Goal: Information Seeking & Learning: Learn about a topic

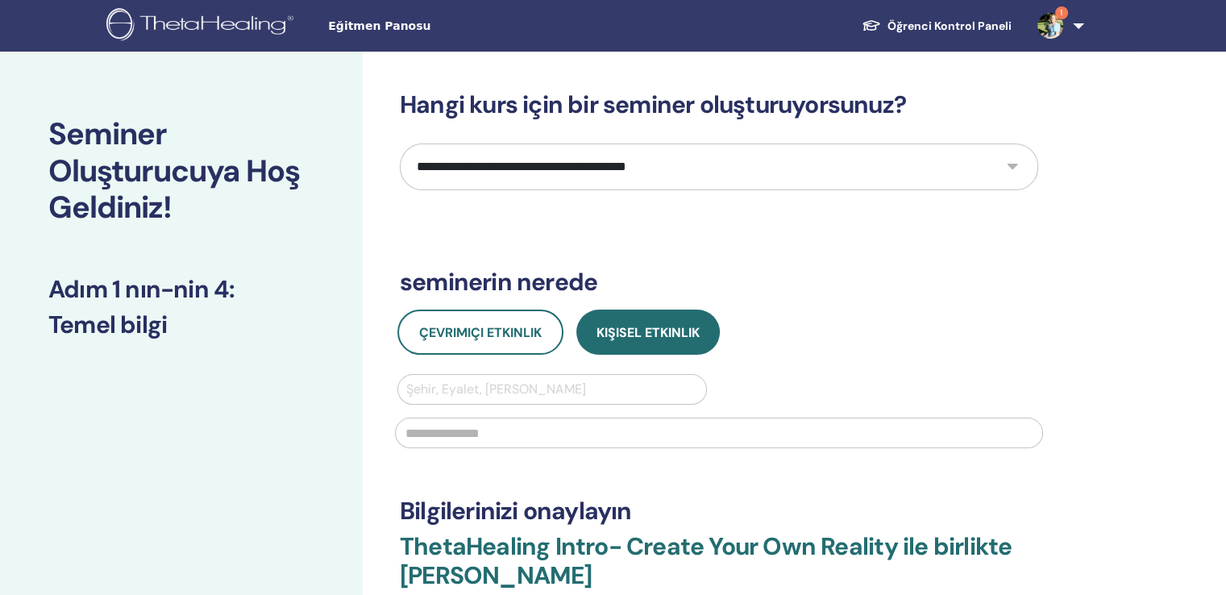
click at [570, 156] on select "**********" at bounding box center [719, 166] width 638 height 47
select select "****"
click at [400, 143] on select "**********" at bounding box center [719, 166] width 638 height 47
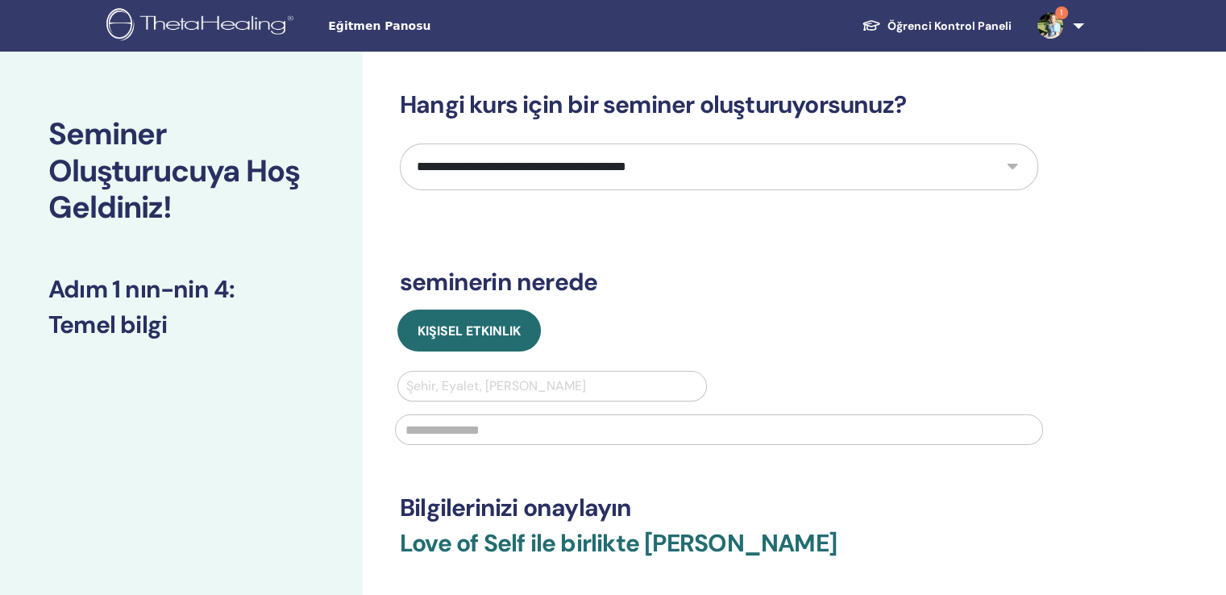
click at [1063, 25] on img at bounding box center [1050, 26] width 26 height 26
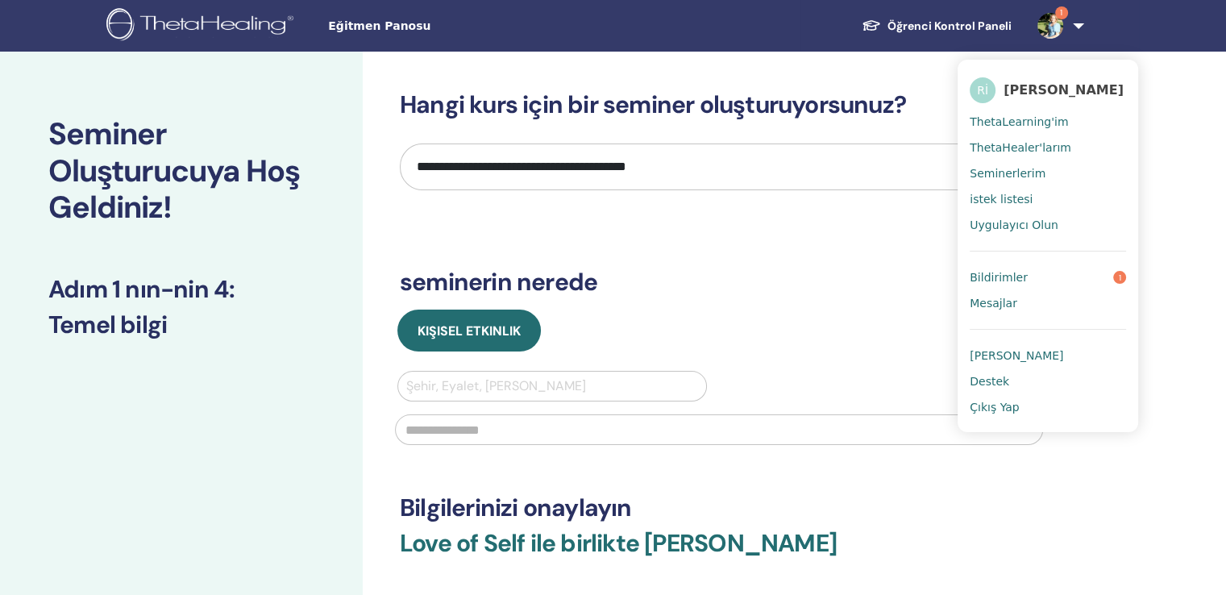
click at [1051, 123] on span "ThetaLearning'im" at bounding box center [1019, 121] width 98 height 15
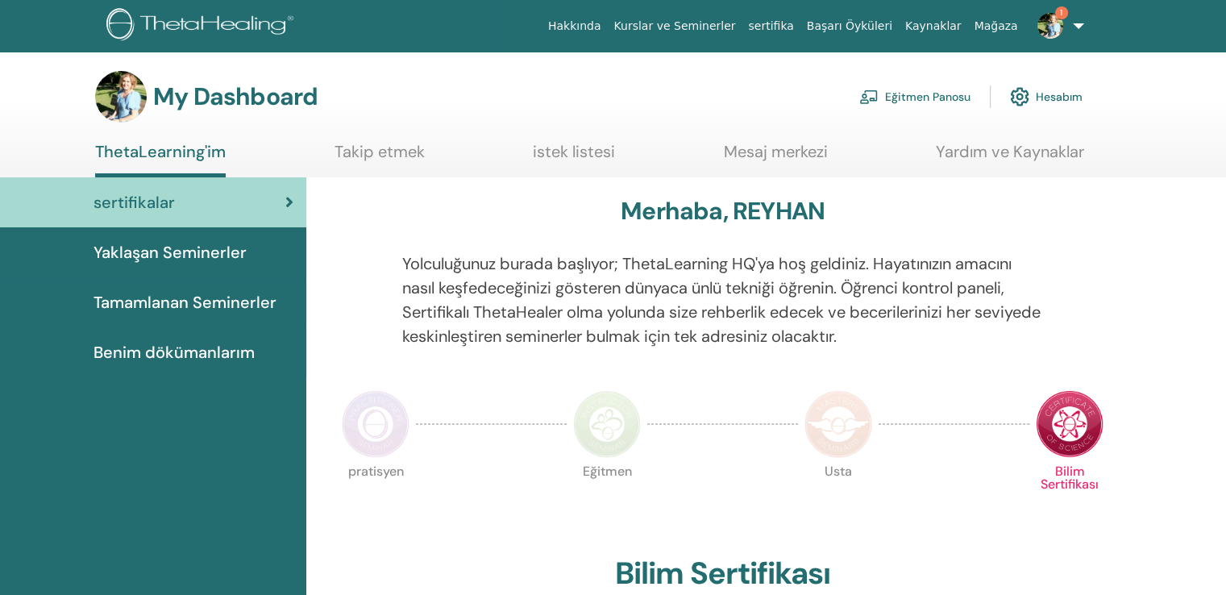
click at [166, 290] on span "Tamamlanan Seminerler" at bounding box center [185, 302] width 183 height 24
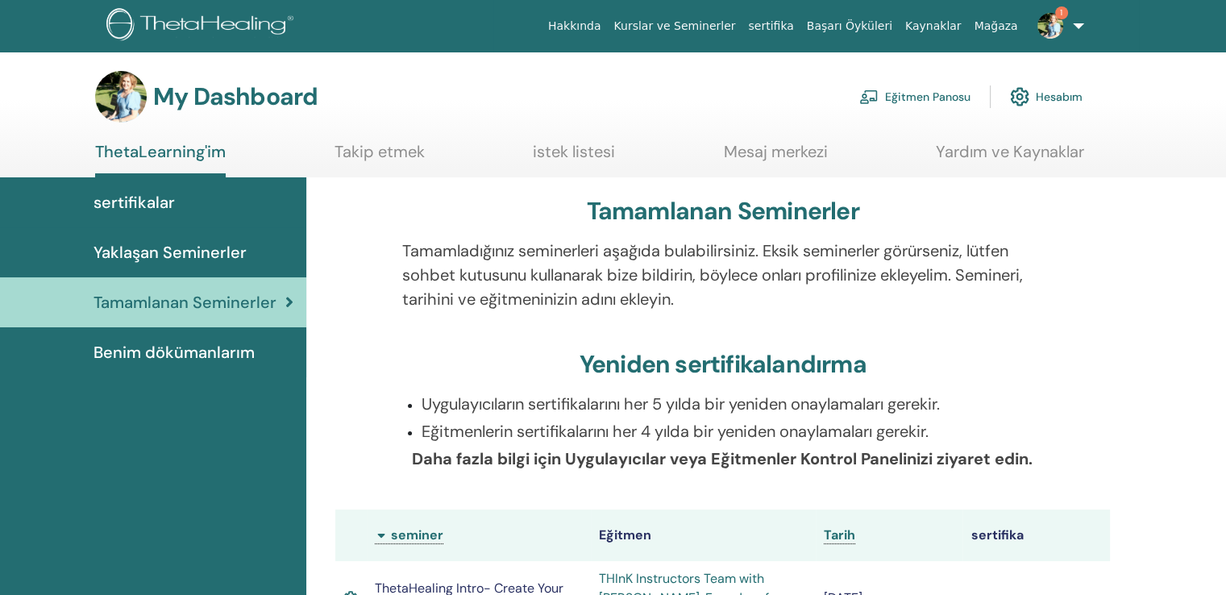
click at [152, 193] on span "sertifikalar" at bounding box center [134, 202] width 81 height 24
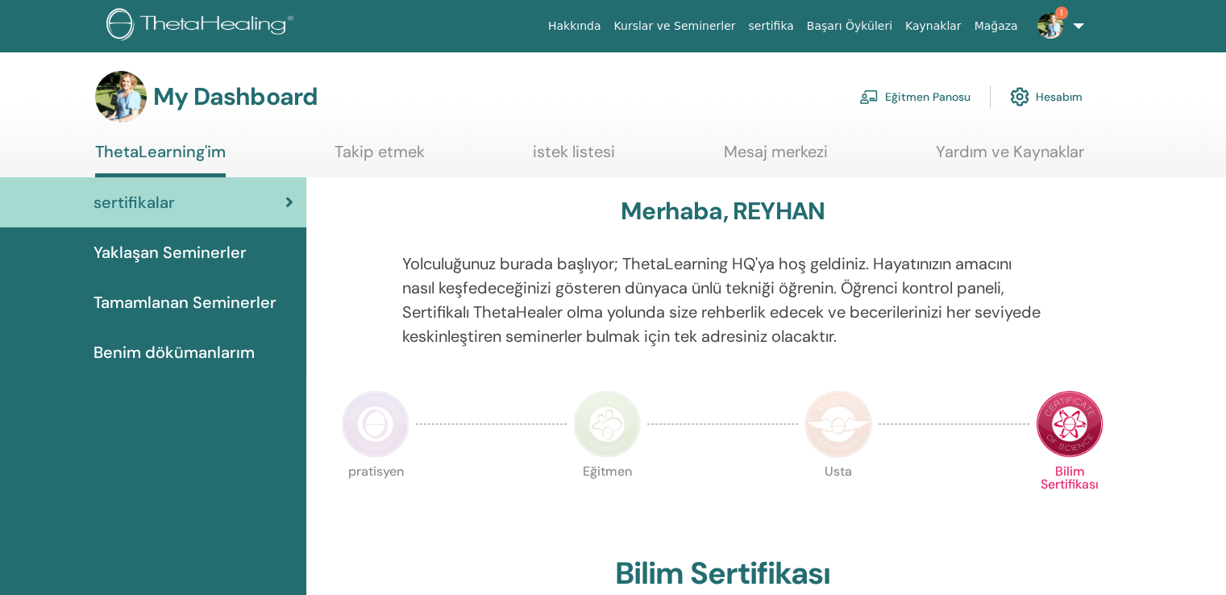
click at [150, 241] on span "Yaklaşan Seminerler" at bounding box center [170, 252] width 153 height 24
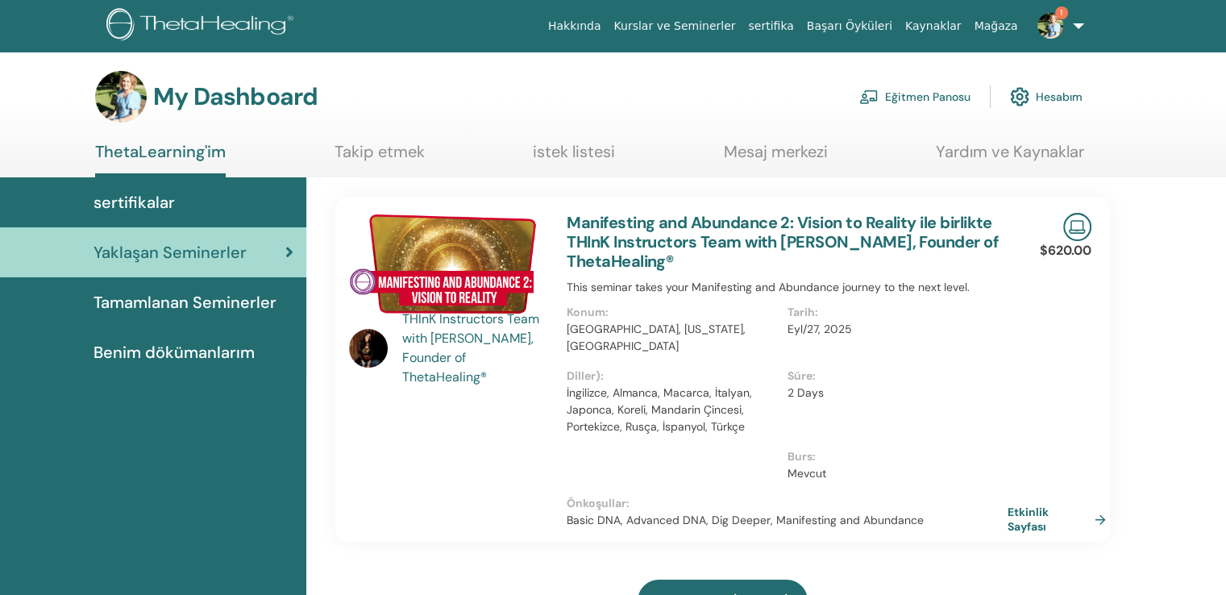
click at [153, 290] on span "Tamamlanan Seminerler" at bounding box center [185, 302] width 183 height 24
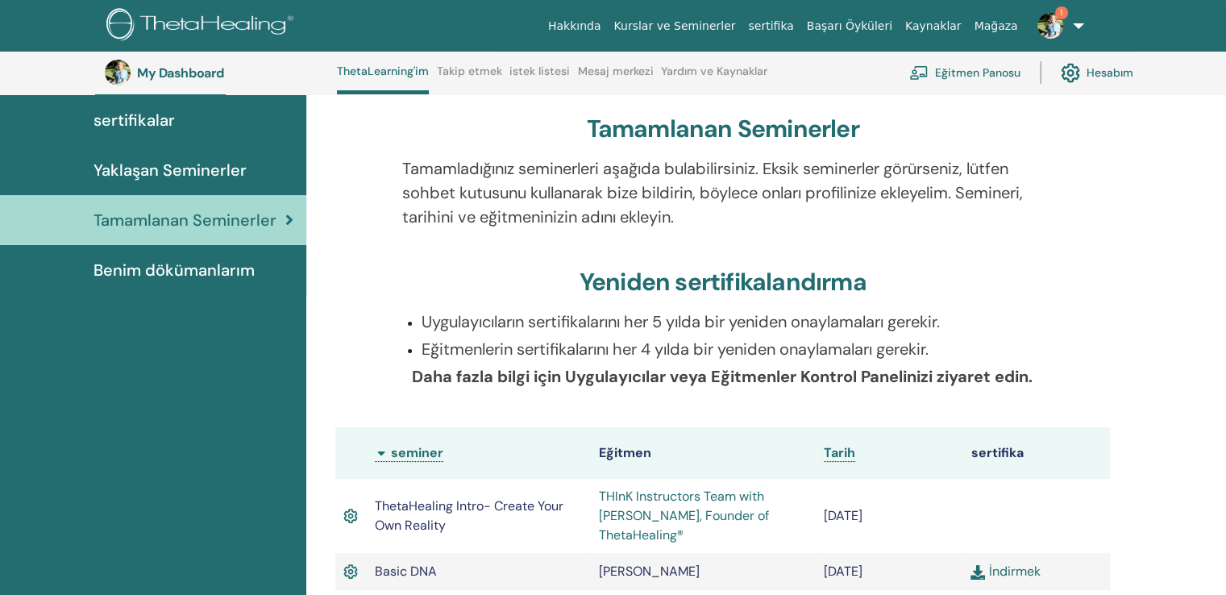
scroll to position [123, 0]
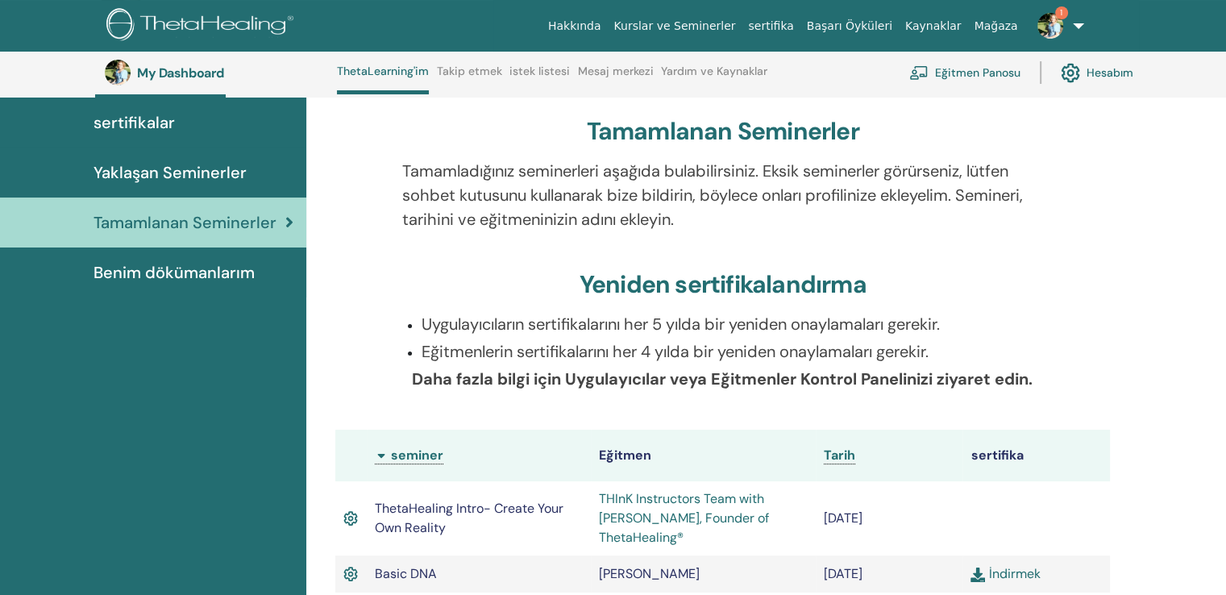
click at [168, 260] on span "Benim dökümanlarım" at bounding box center [174, 272] width 161 height 24
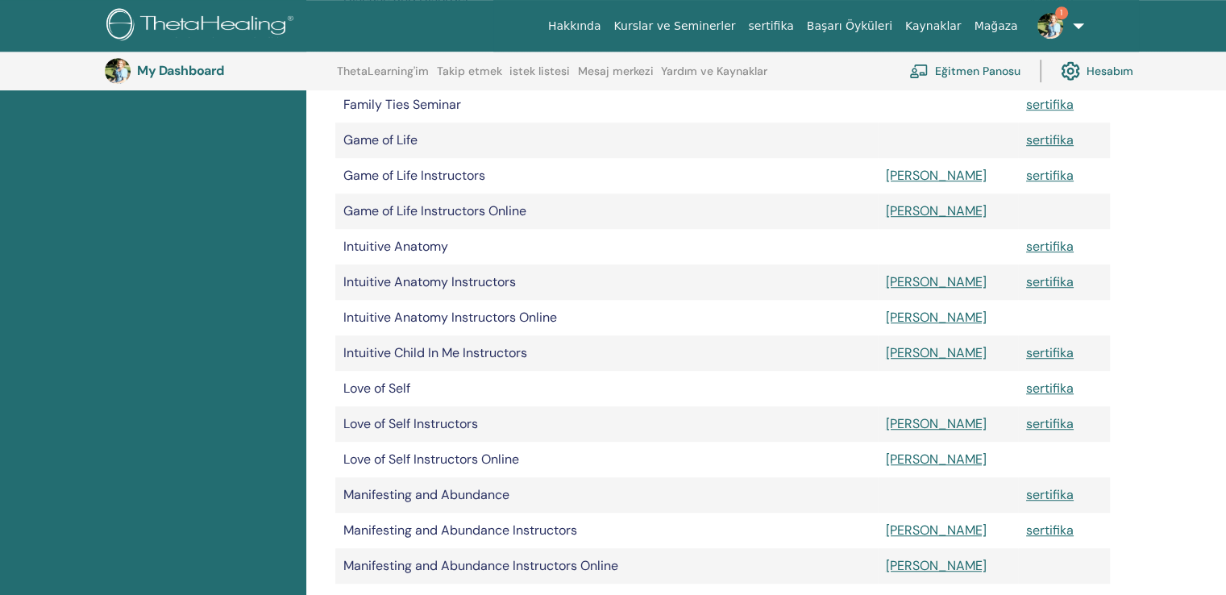
scroll to position [1086, 0]
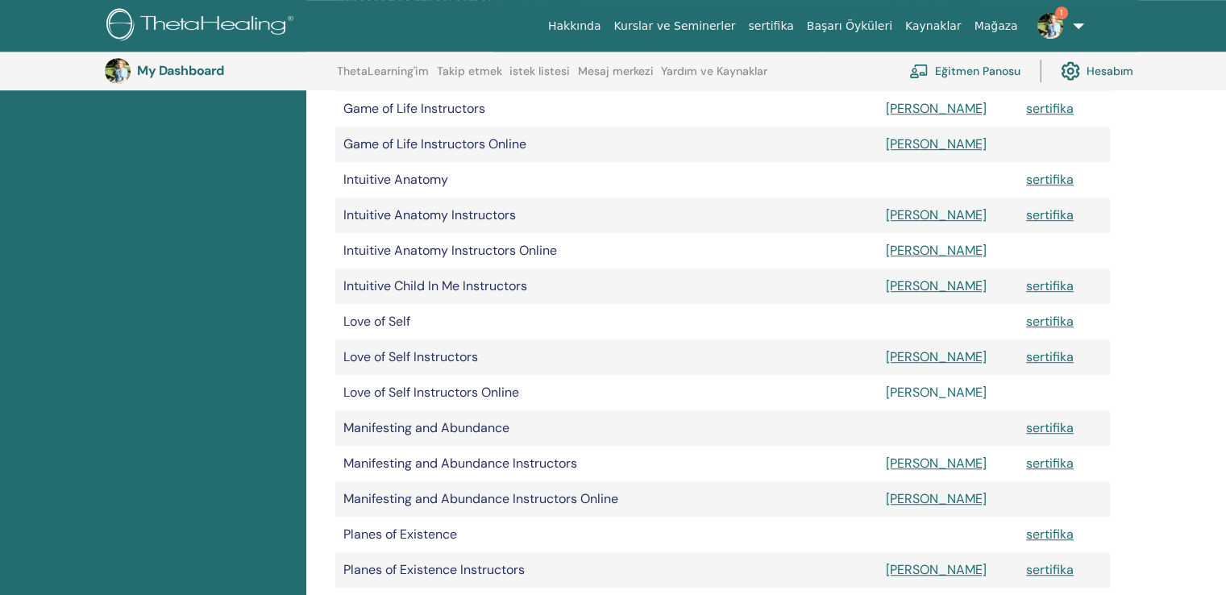
click at [912, 384] on link "Manuel" at bounding box center [936, 392] width 101 height 17
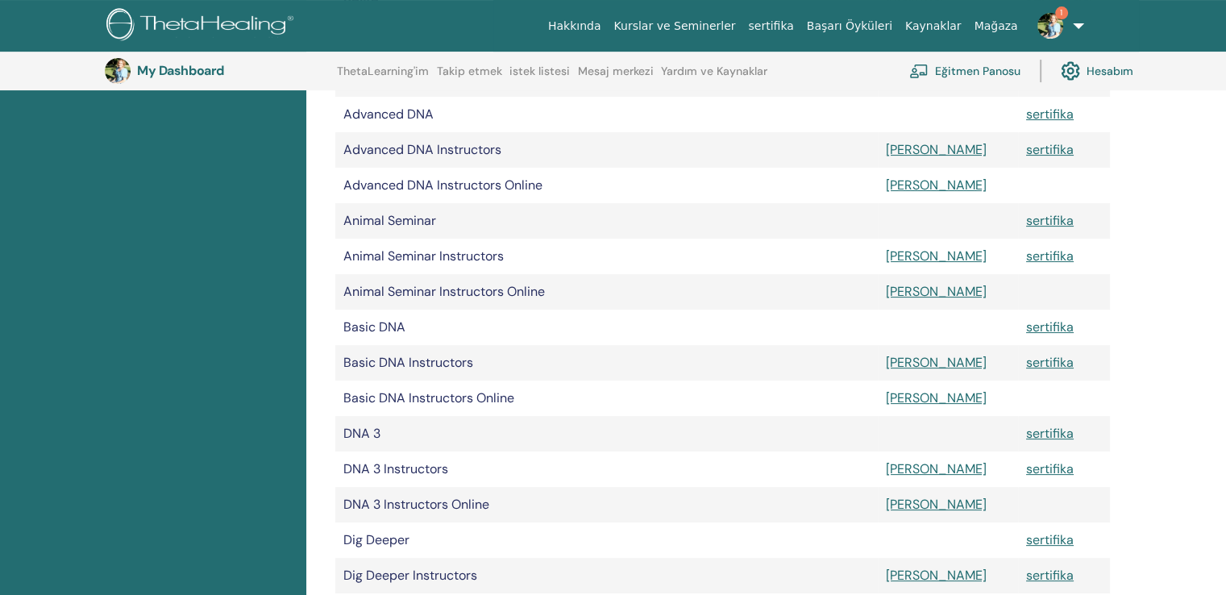
scroll to position [360, 0]
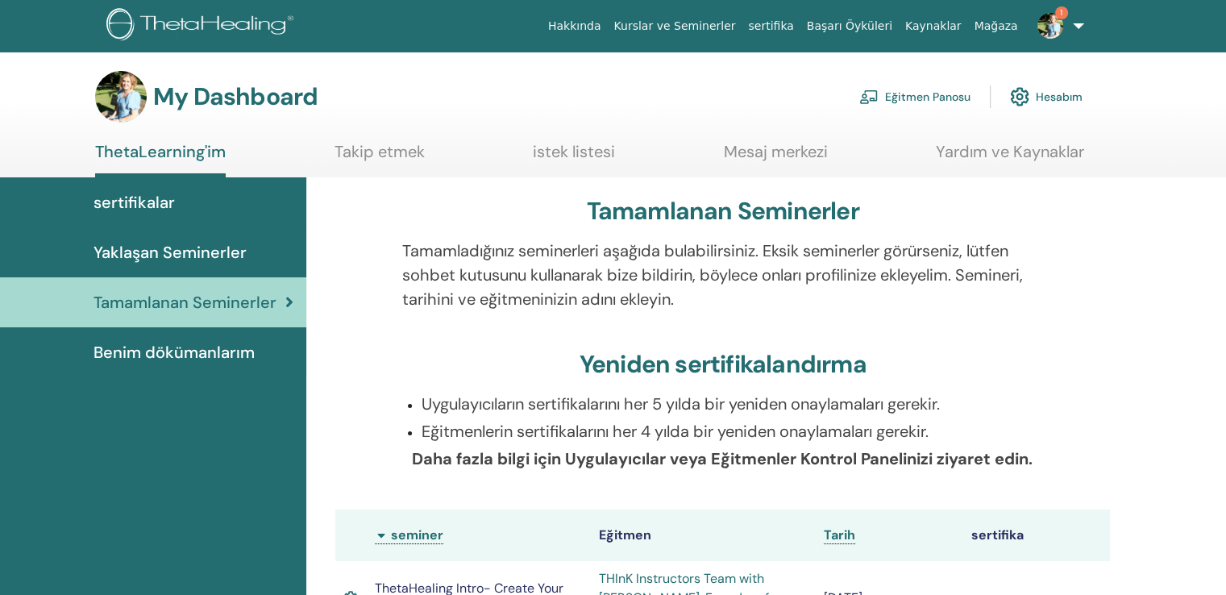
click at [1085, 24] on link "1" at bounding box center [1057, 26] width 66 height 52
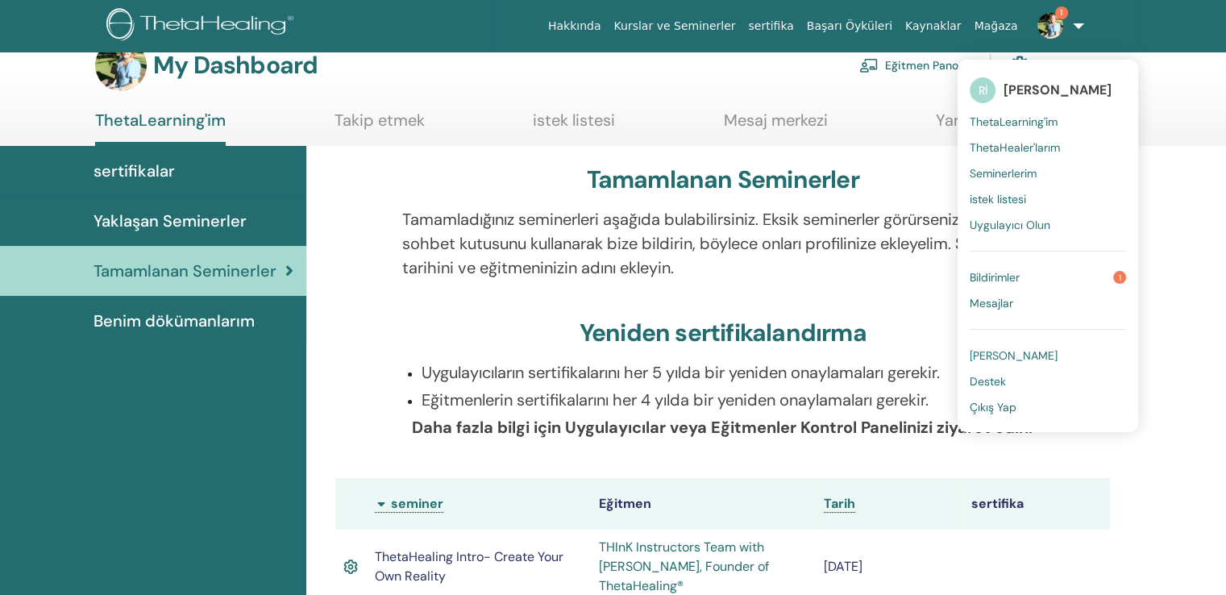
scroll to position [81, 0]
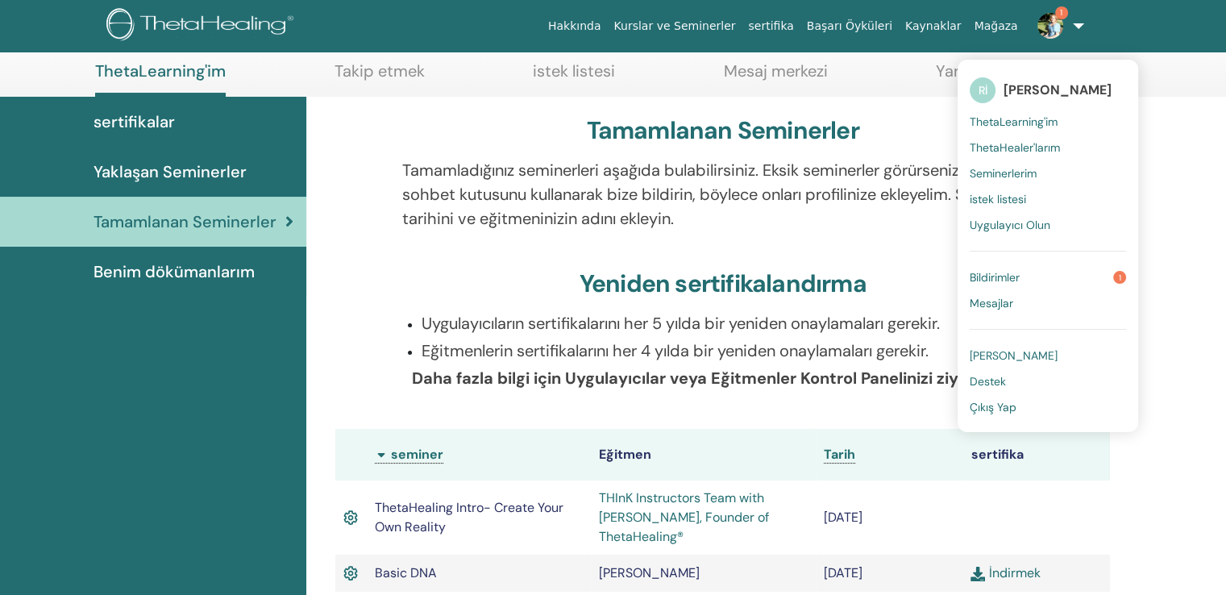
click at [1029, 170] on span "Seminerlerim" at bounding box center [1003, 173] width 67 height 15
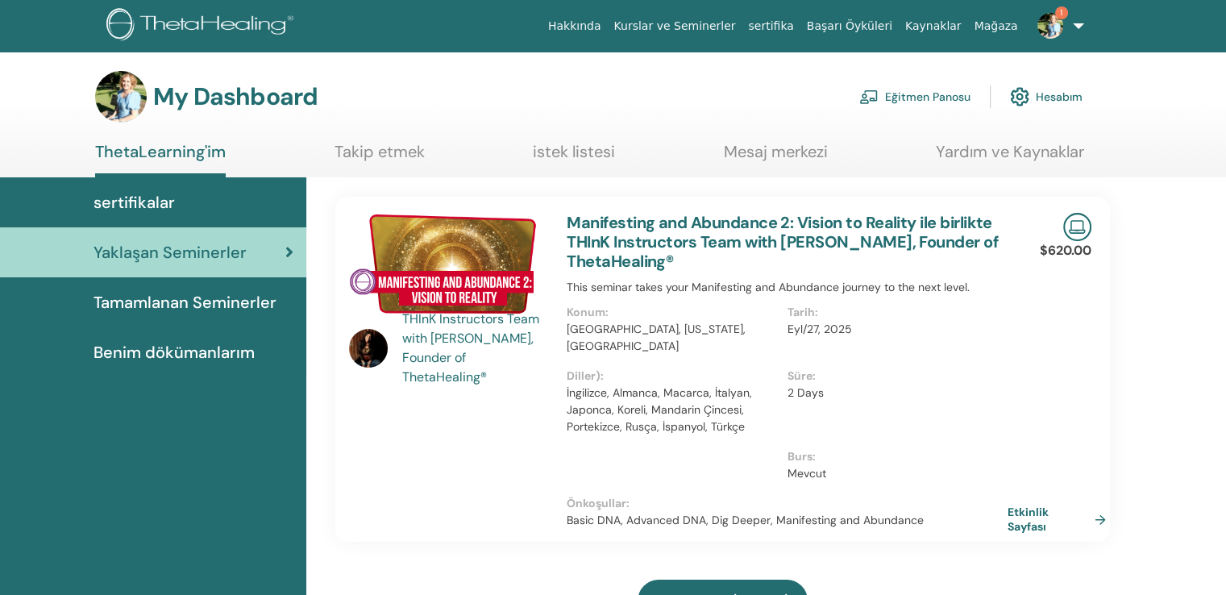
click at [154, 196] on span "sertifikalar" at bounding box center [134, 202] width 81 height 24
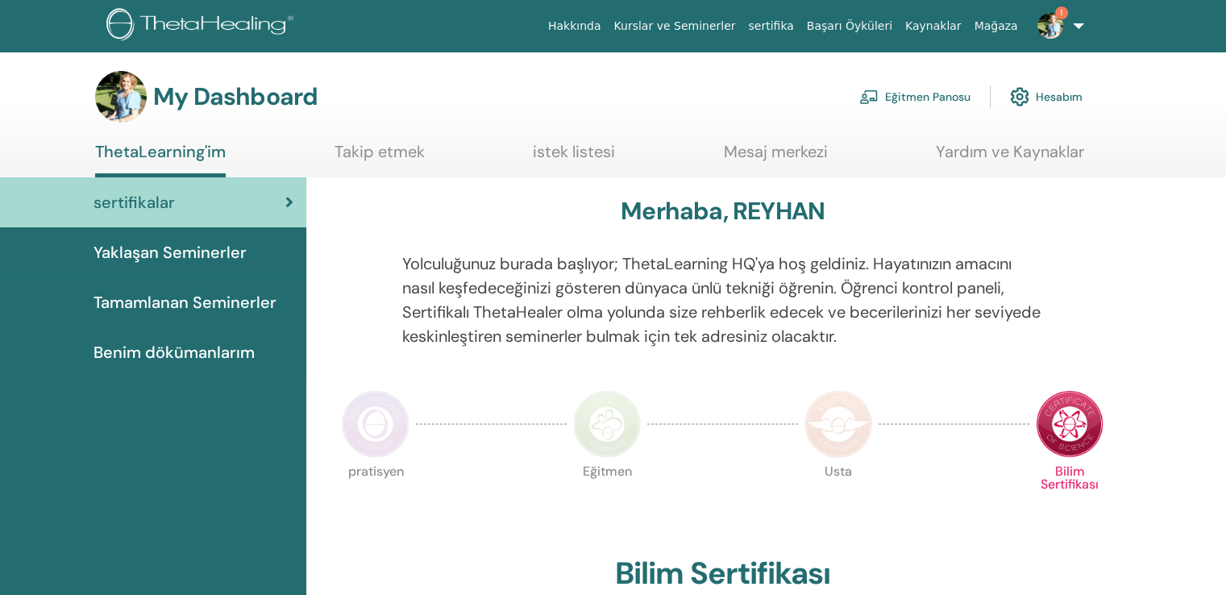
click at [148, 340] on span "Benim dökümanlarım" at bounding box center [174, 352] width 161 height 24
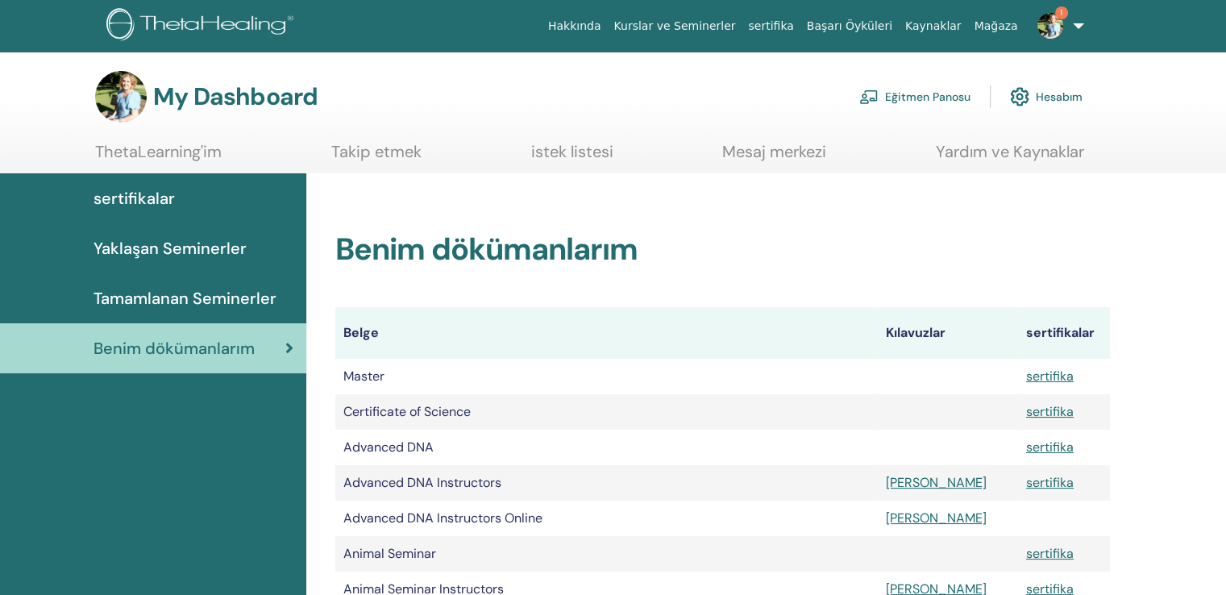
click at [185, 288] on span "Tamamlanan Seminerler" at bounding box center [185, 298] width 183 height 24
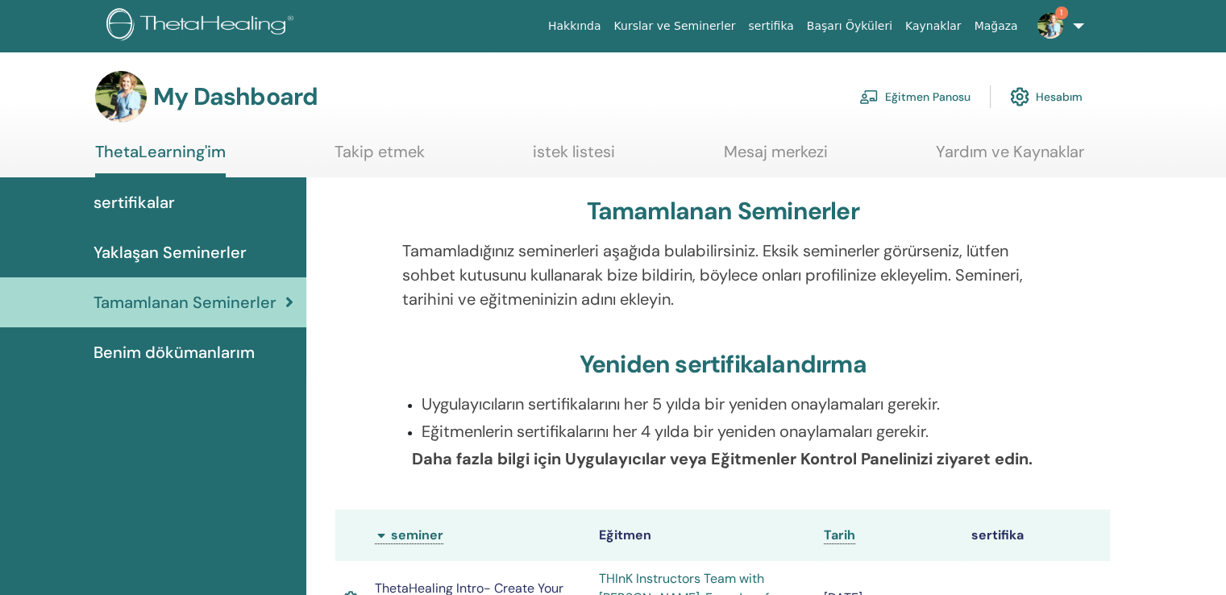
click at [139, 196] on span "sertifikalar" at bounding box center [134, 202] width 81 height 24
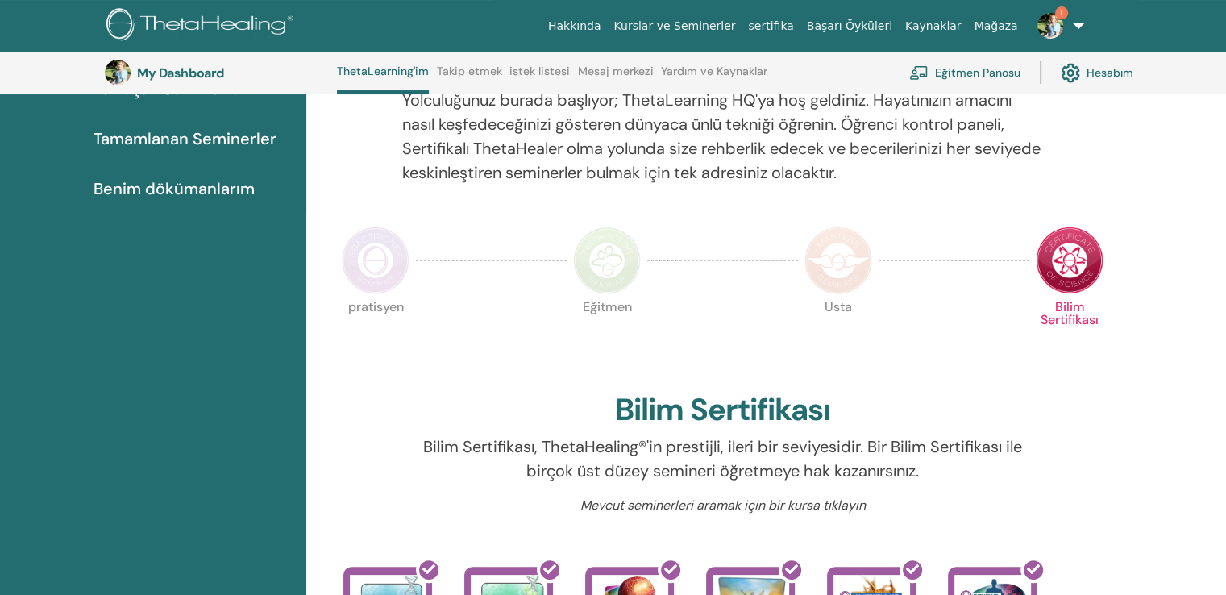
scroll to position [203, 0]
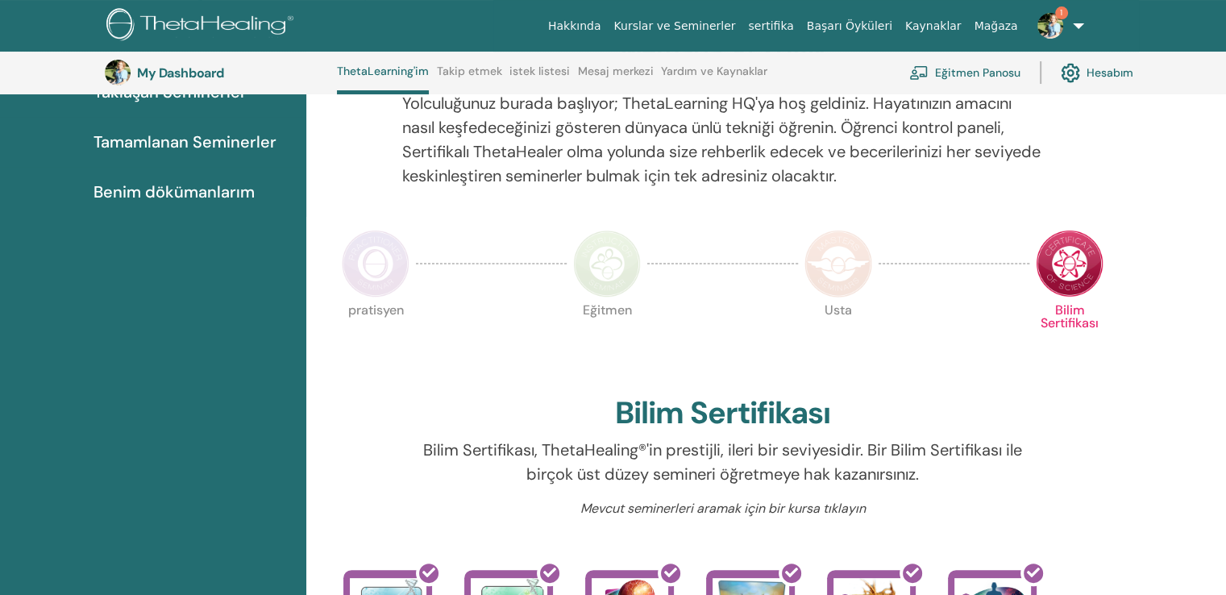
click at [593, 247] on img at bounding box center [607, 264] width 68 height 68
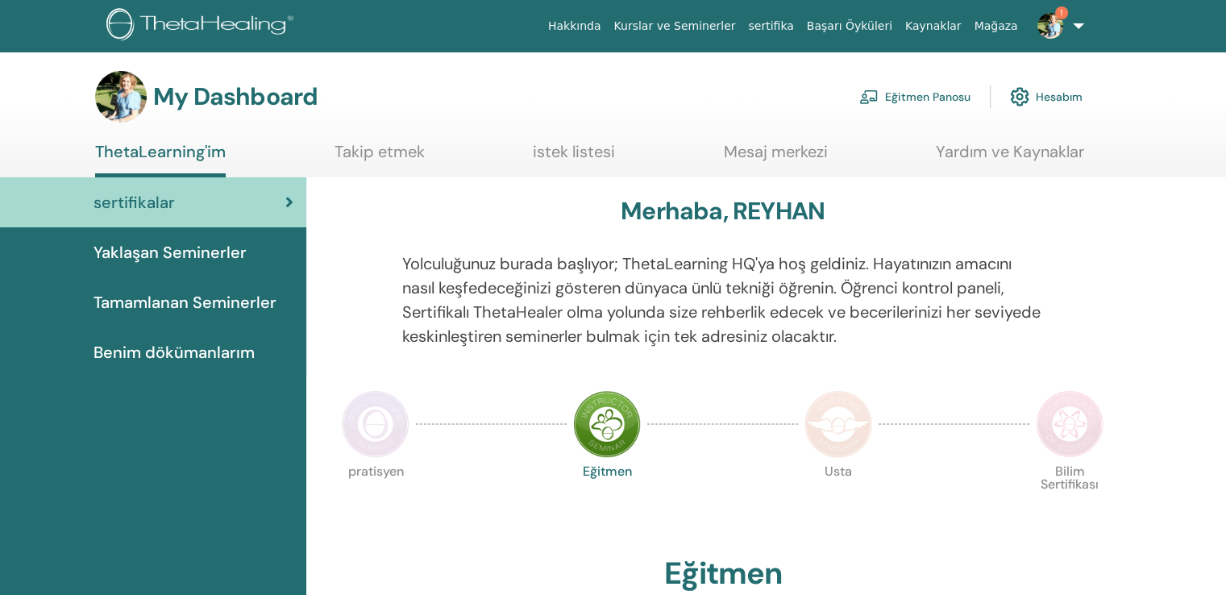
click at [607, 251] on p "Yolculuğunuz burada başlıyor; ThetaLearning HQ'ya hoş geldiniz. Hayatınızın ama…" at bounding box center [723, 299] width 642 height 97
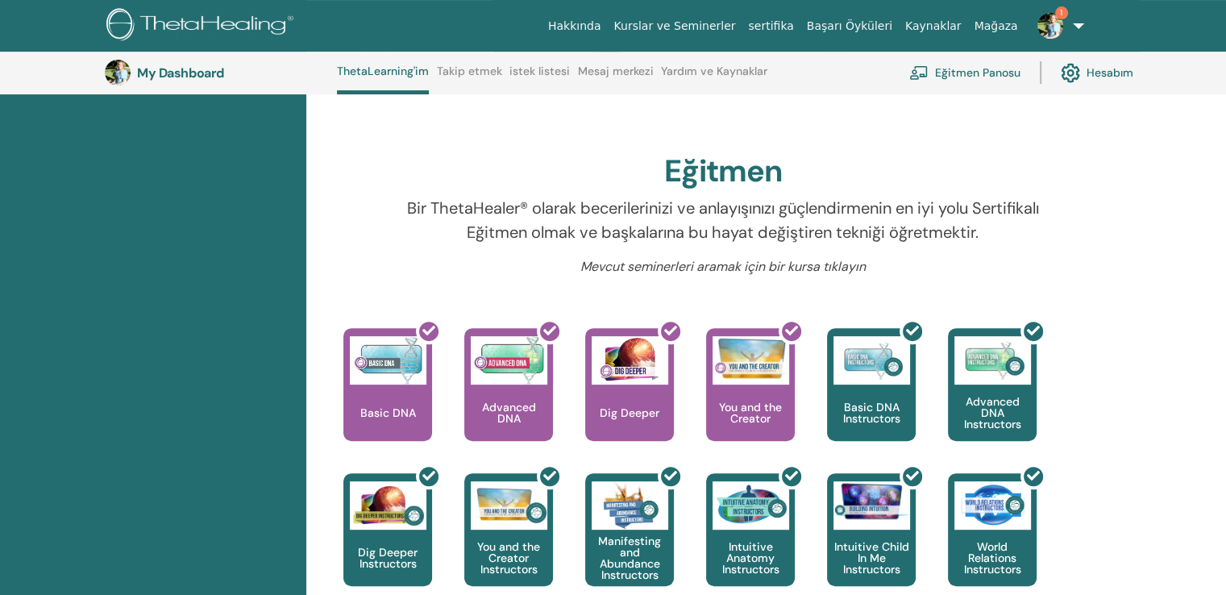
scroll to position [123, 0]
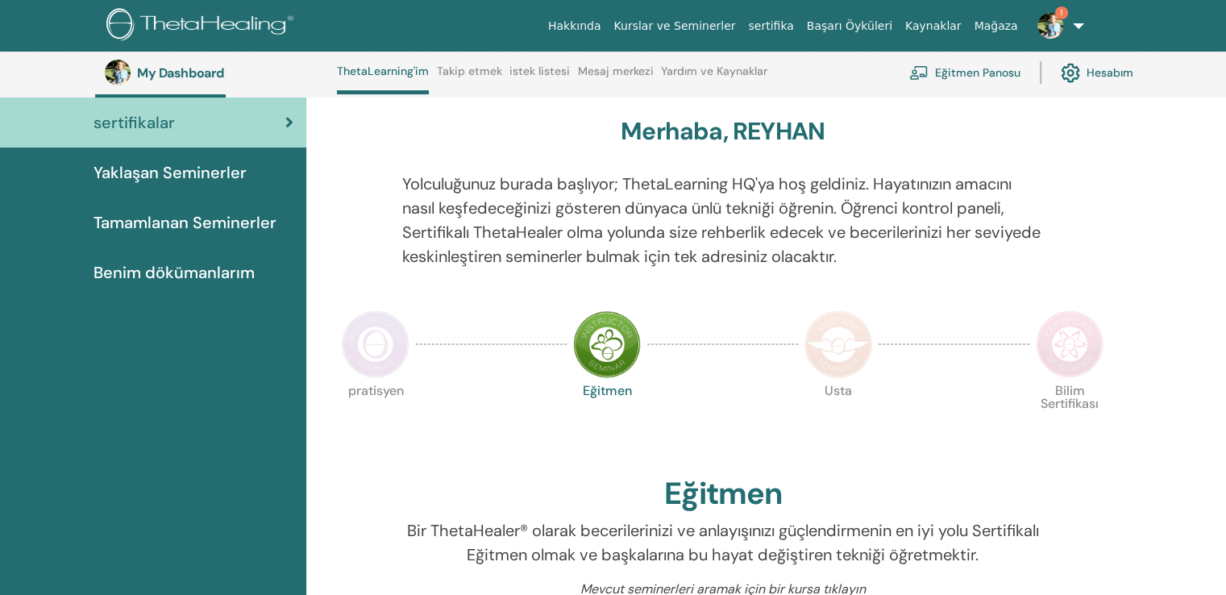
click at [222, 210] on span "Tamamlanan Seminerler" at bounding box center [185, 222] width 183 height 24
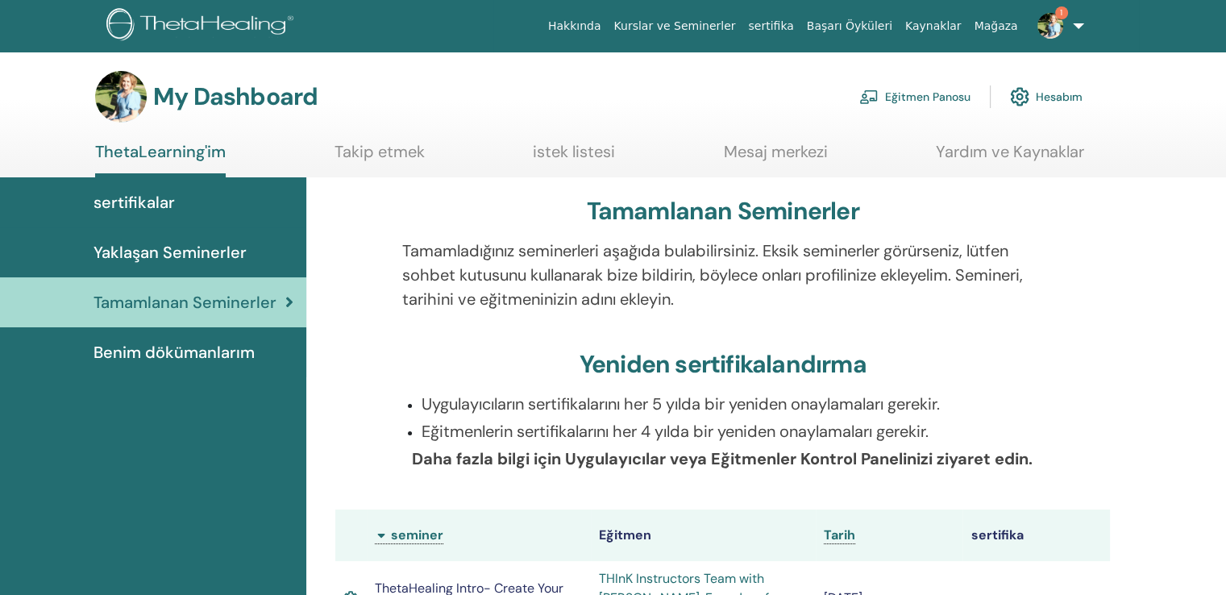
click at [183, 340] on span "Benim dökümanlarım" at bounding box center [174, 352] width 161 height 24
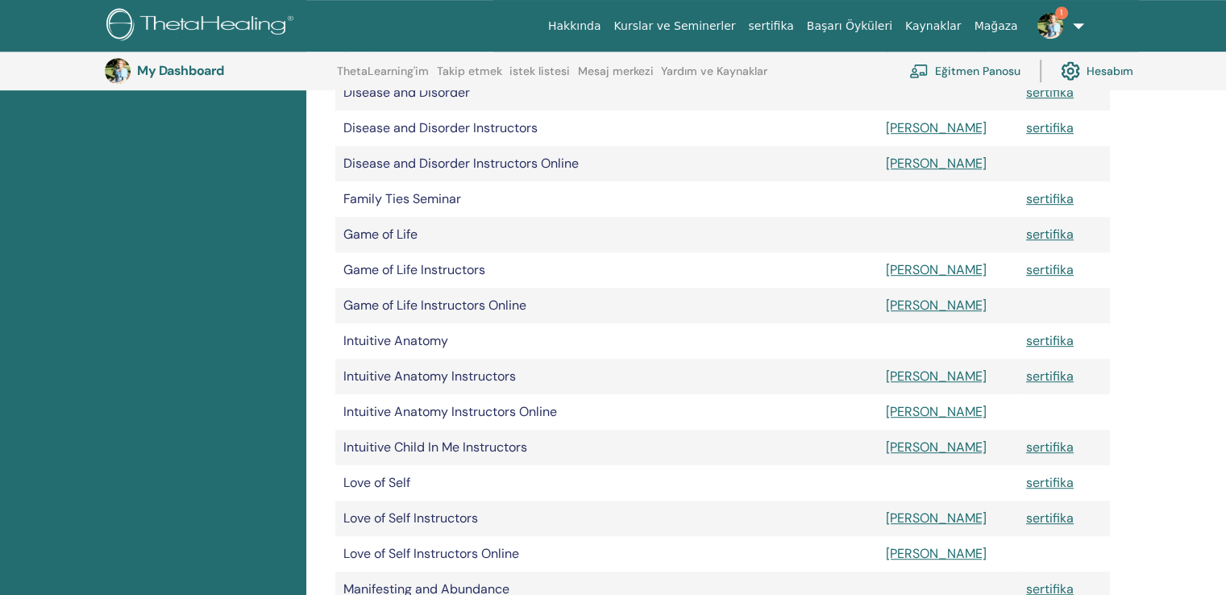
scroll to position [1166, 0]
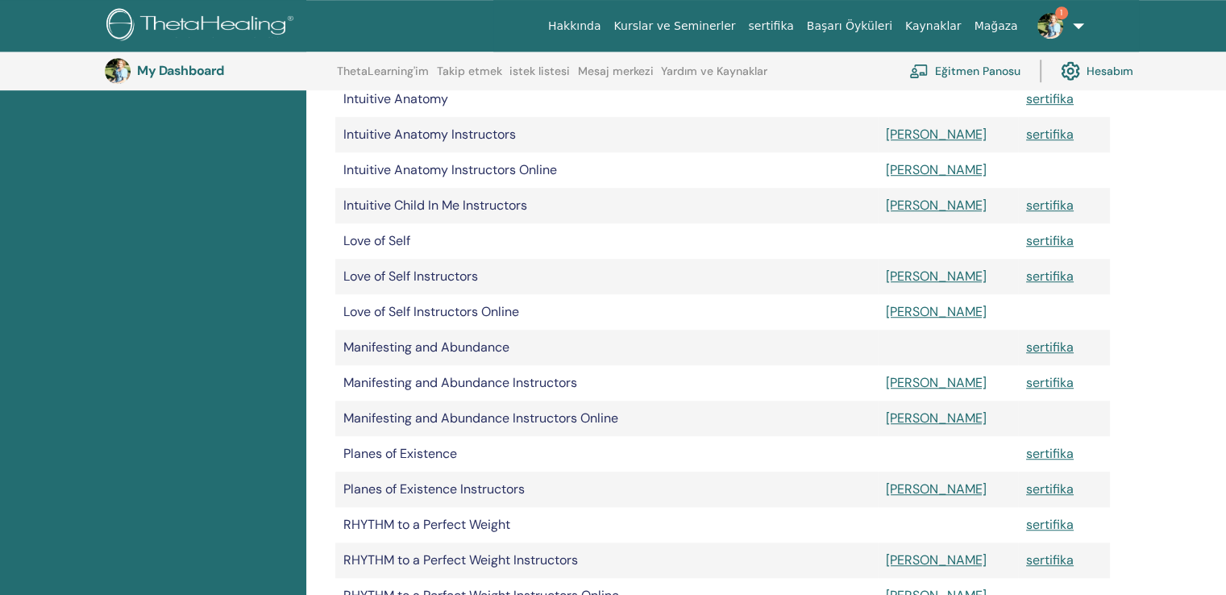
click at [376, 70] on link "ThetaLearning'im" at bounding box center [383, 77] width 92 height 26
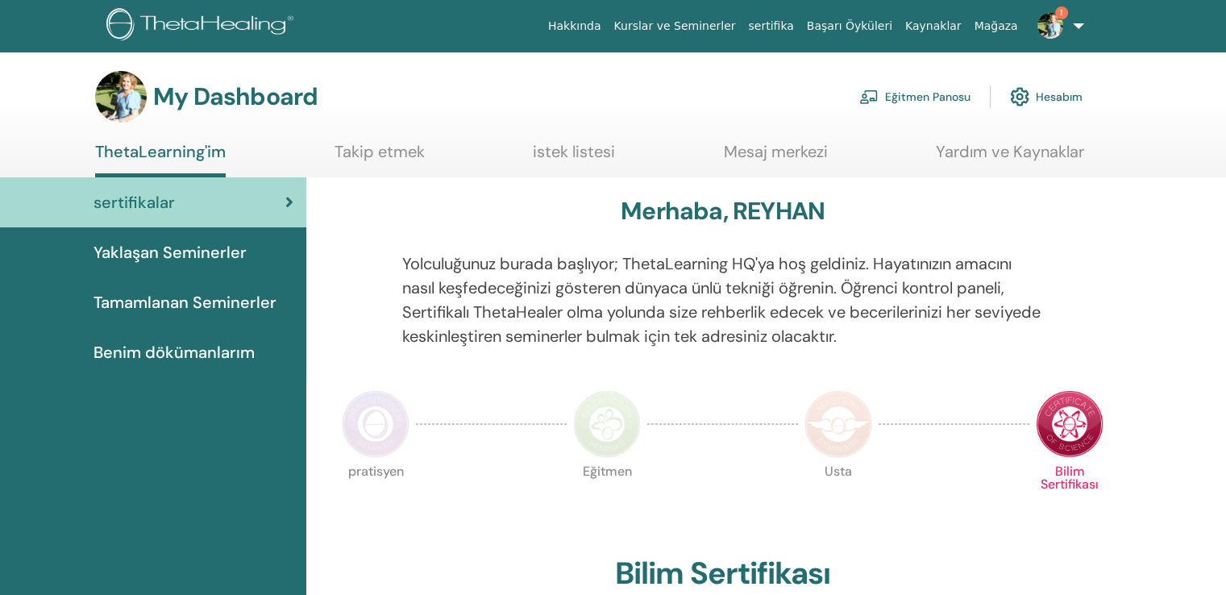
click at [1062, 92] on link "Hesabım" at bounding box center [1046, 96] width 73 height 35
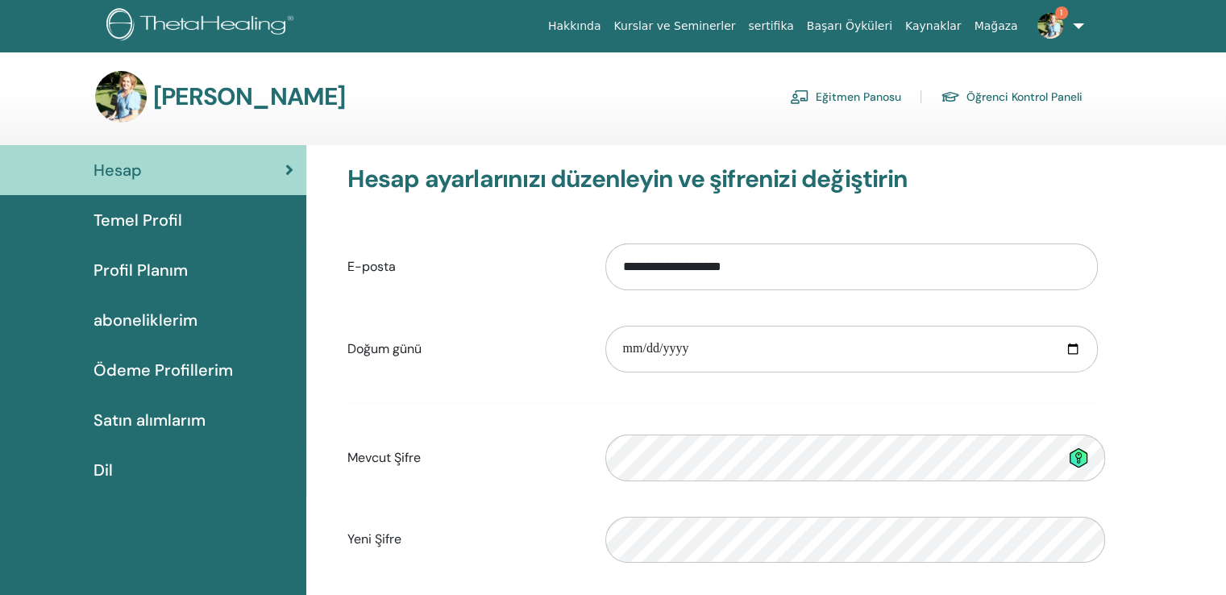
click at [1080, 27] on link "1" at bounding box center [1057, 26] width 66 height 52
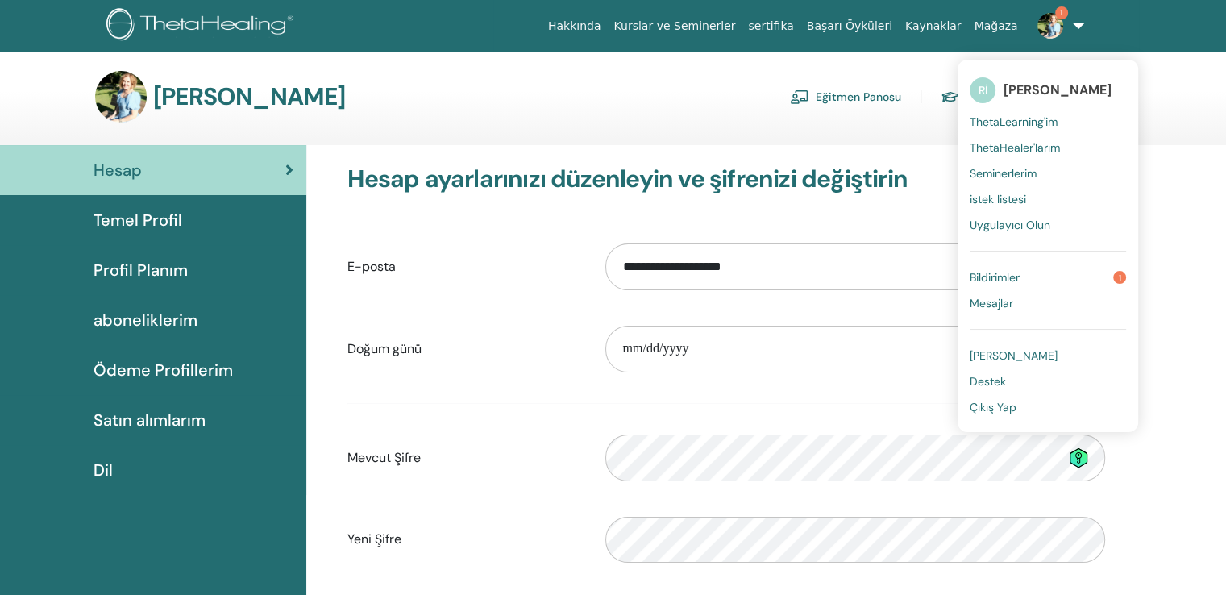
click at [1017, 270] on span "Bildirimler" at bounding box center [995, 277] width 50 height 15
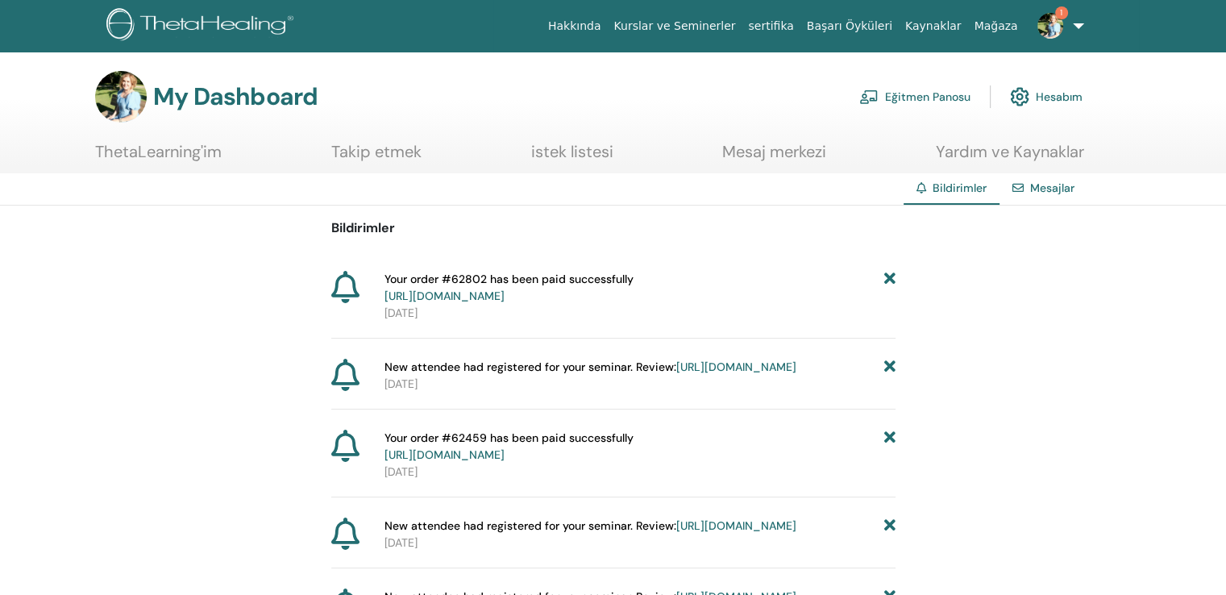
click at [1083, 24] on link "1" at bounding box center [1057, 26] width 66 height 52
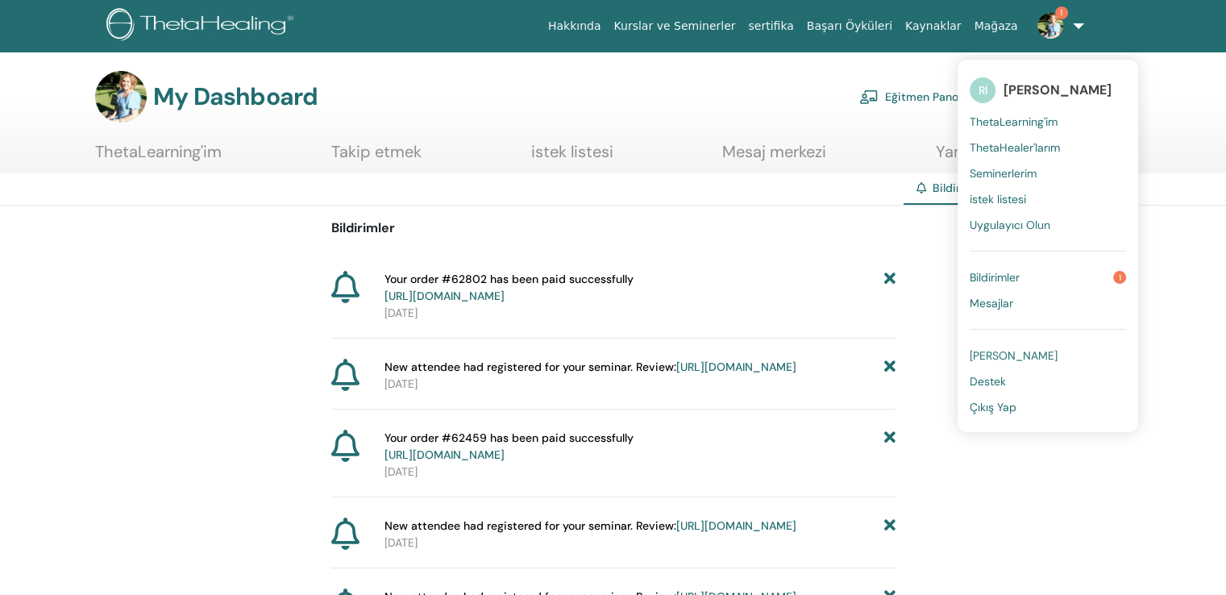
click at [1032, 348] on span "[PERSON_NAME]" at bounding box center [1014, 355] width 88 height 15
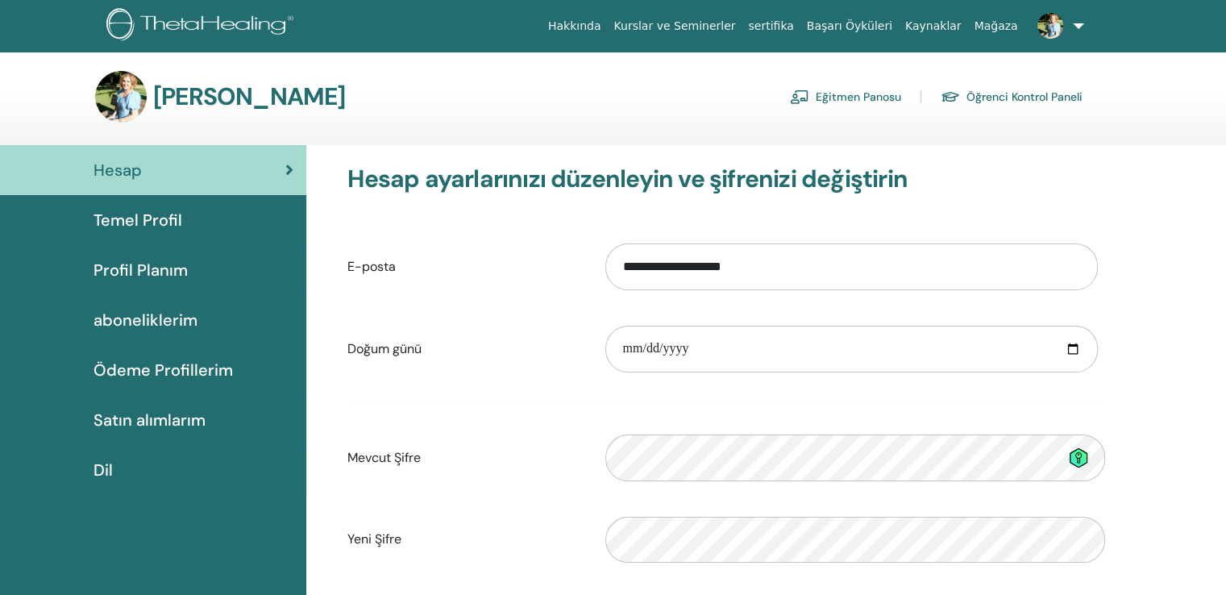
click at [1087, 25] on link at bounding box center [1057, 26] width 66 height 52
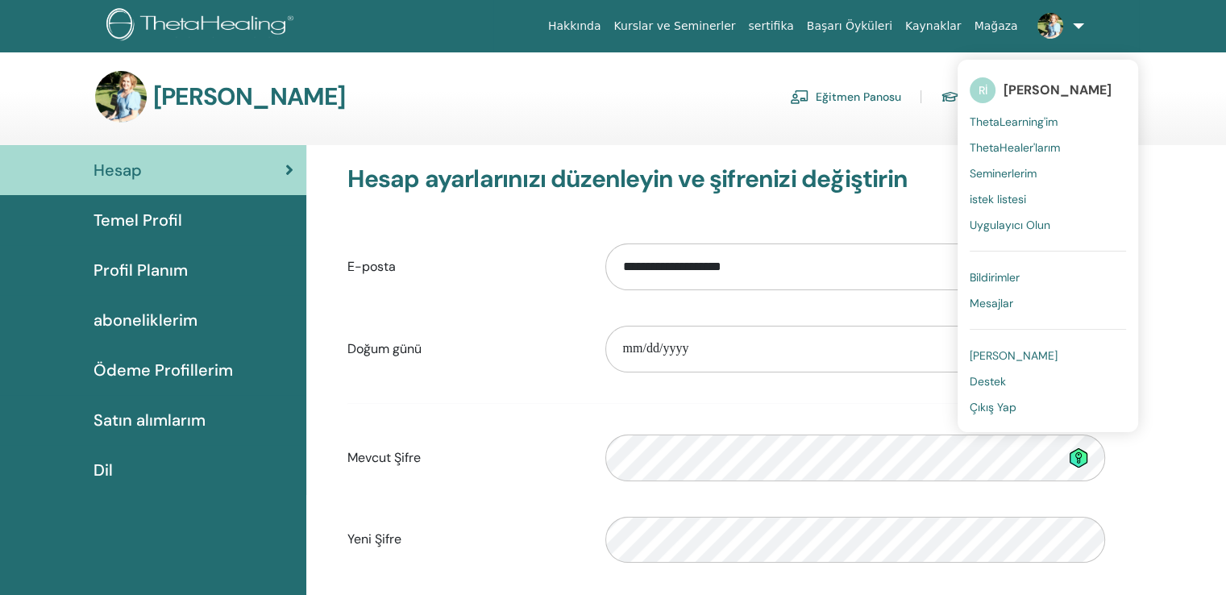
click at [1025, 348] on span "[PERSON_NAME]" at bounding box center [1014, 355] width 88 height 15
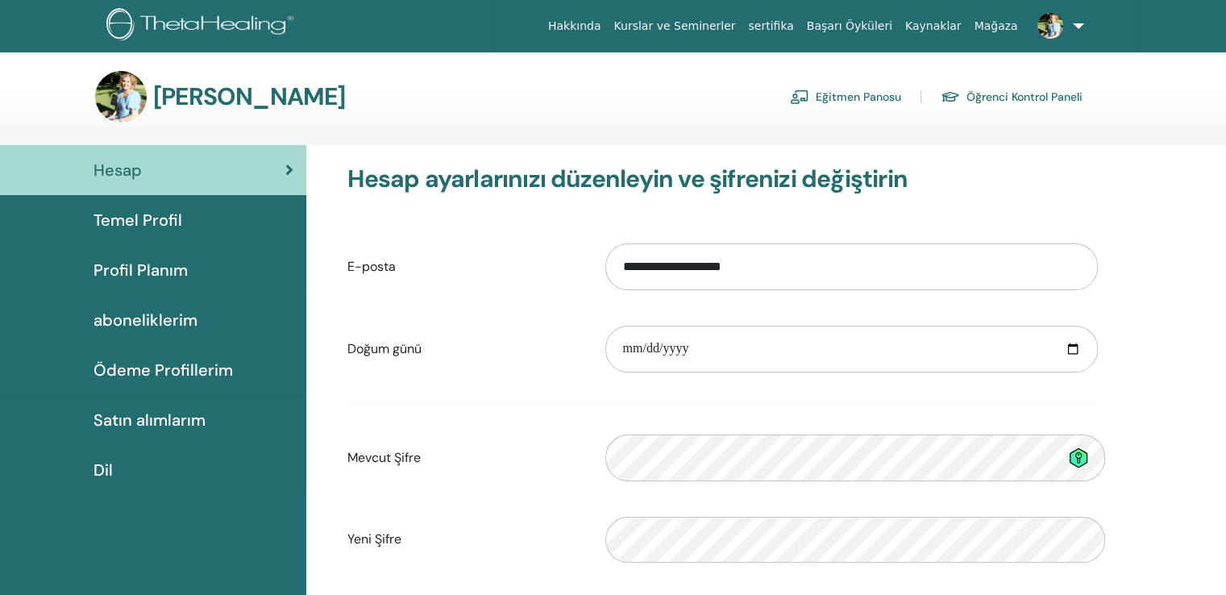
click at [121, 208] on span "Temel Profil" at bounding box center [138, 220] width 89 height 24
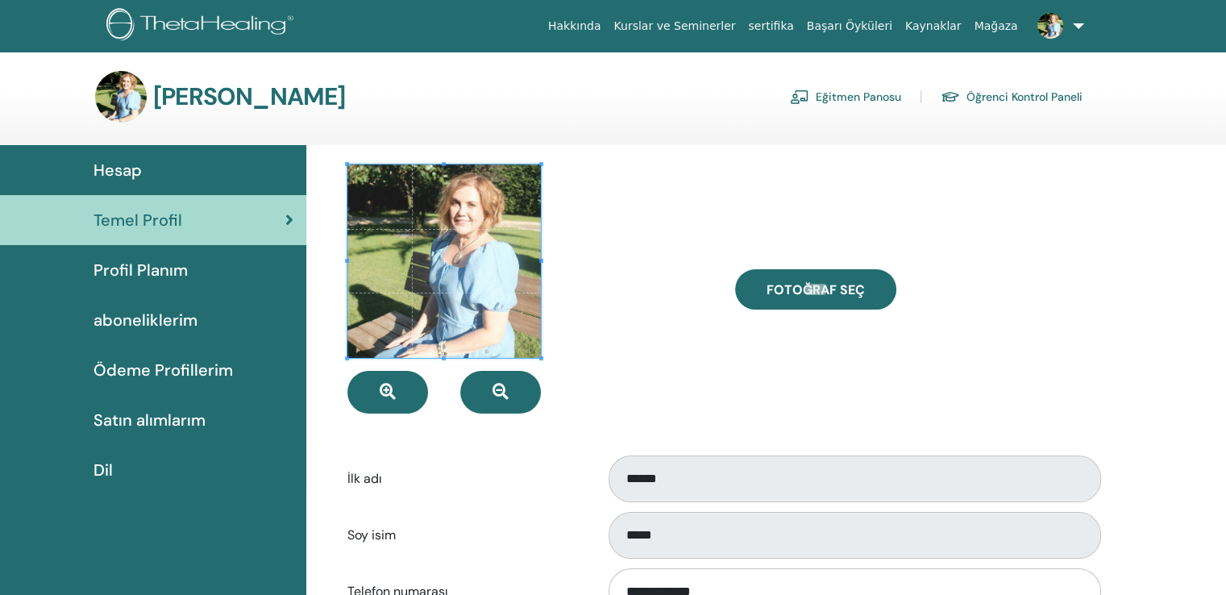
click at [122, 258] on span "Profil Planım" at bounding box center [141, 270] width 94 height 24
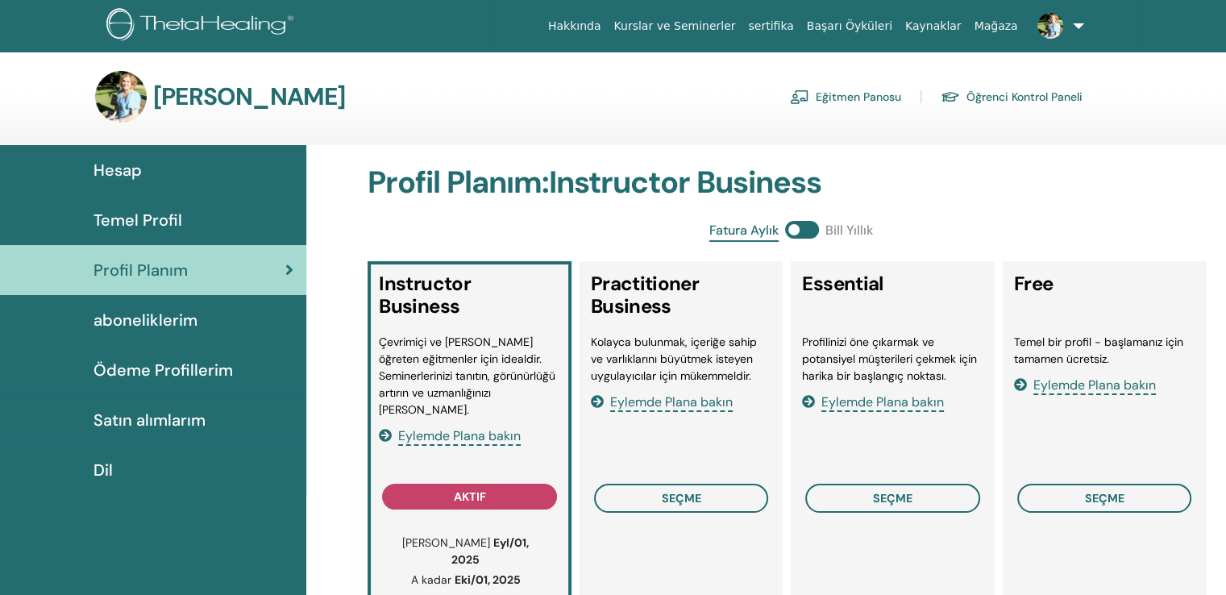
click at [119, 164] on span "Hesap" at bounding box center [118, 170] width 48 height 24
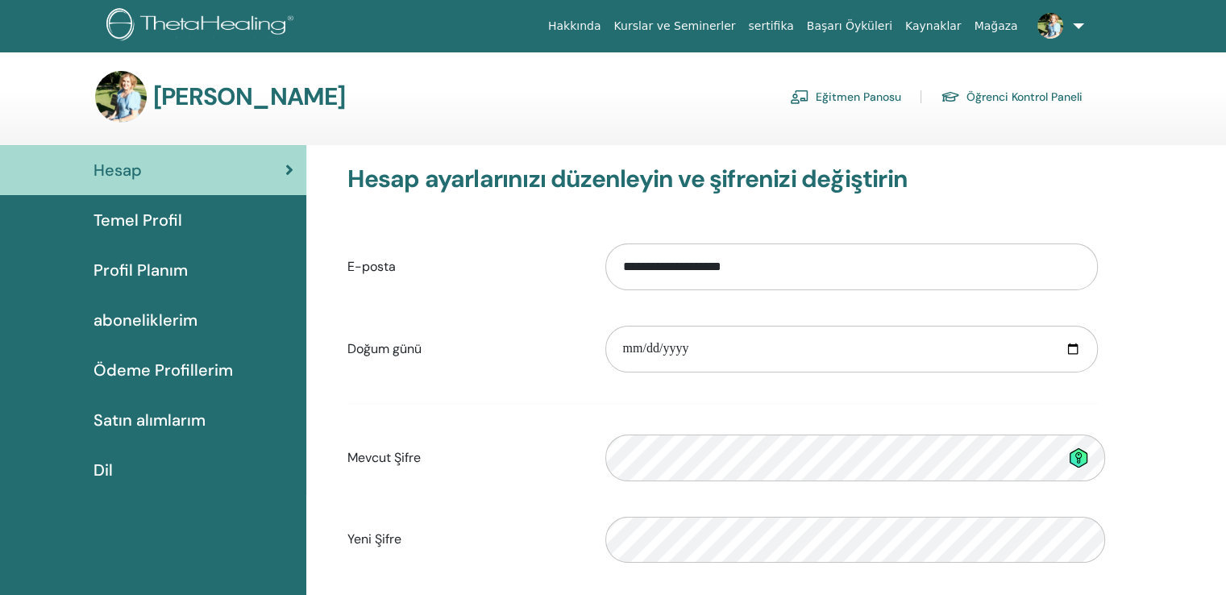
click at [143, 358] on span "Ödeme Profillerim" at bounding box center [163, 370] width 139 height 24
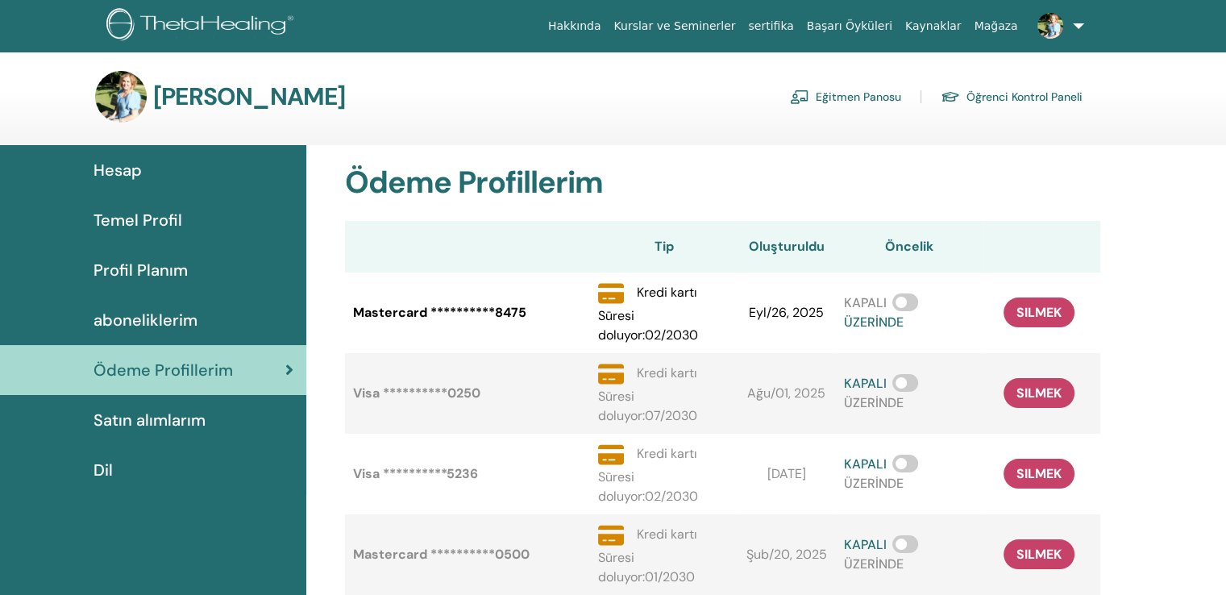
click at [142, 408] on span "Satın alımlarım" at bounding box center [150, 420] width 112 height 24
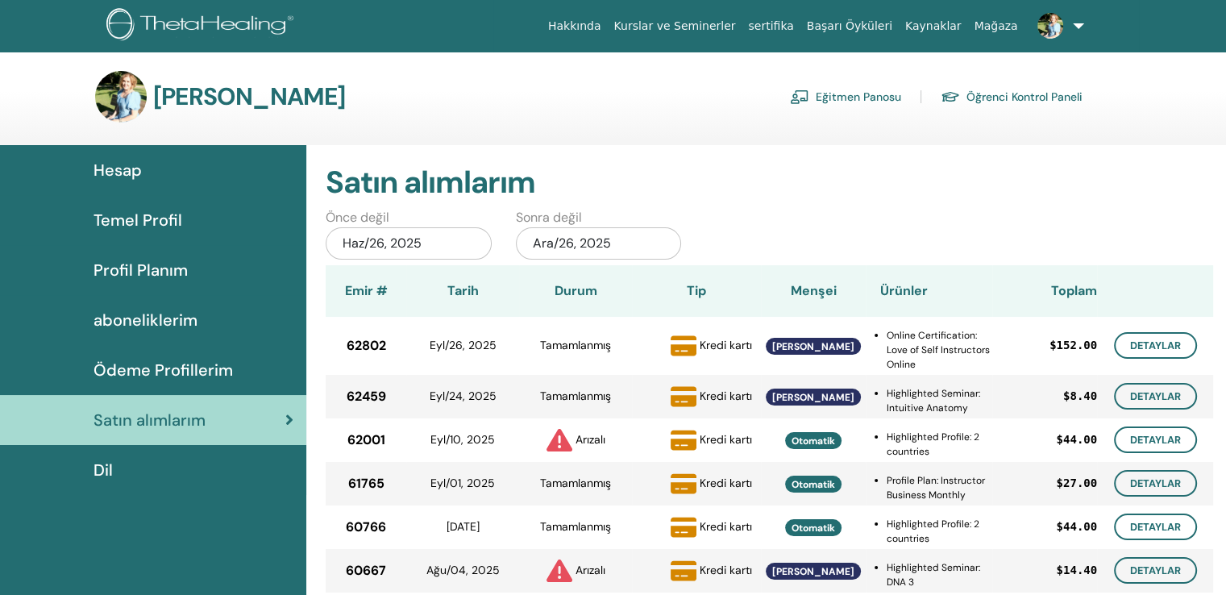
click at [1083, 26] on link at bounding box center [1057, 26] width 66 height 52
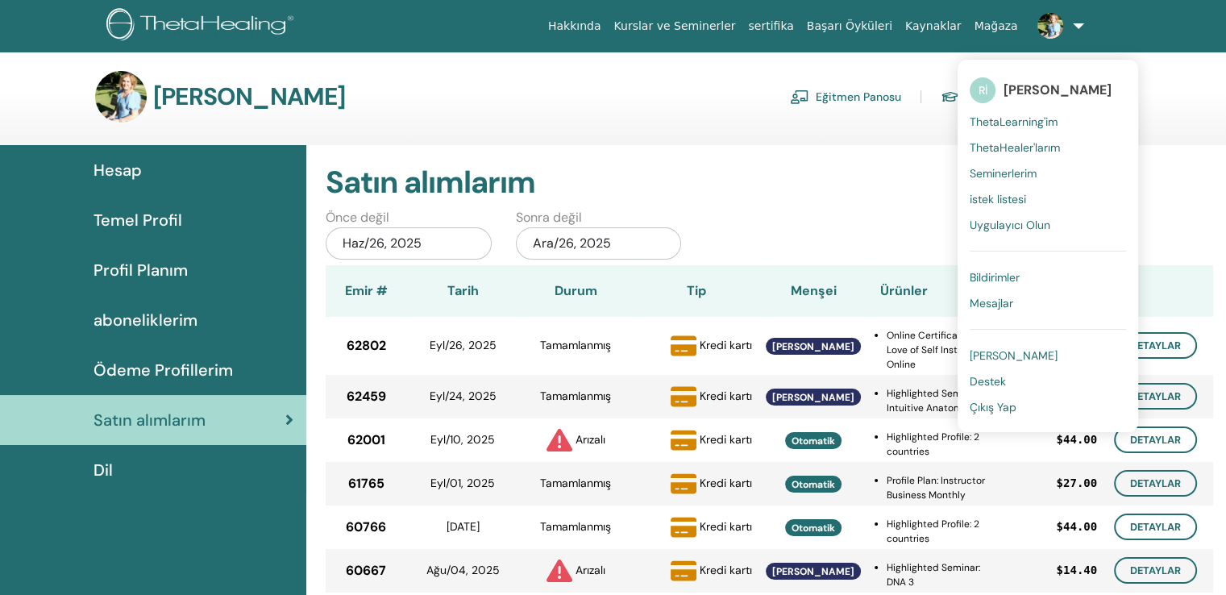
click at [1147, 53] on main "[PERSON_NAME] Eğitmen Panosu Öğrenci Kontrol Paneli Hesap Temel Profil" at bounding box center [613, 530] width 1226 height 956
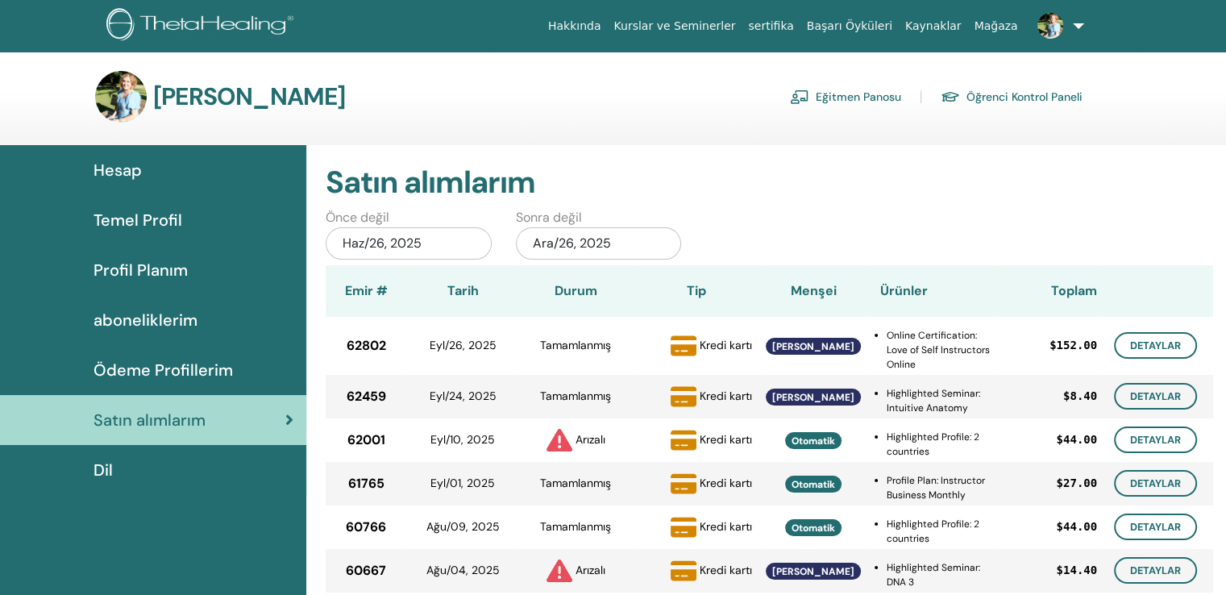
click at [1082, 28] on link at bounding box center [1057, 26] width 66 height 52
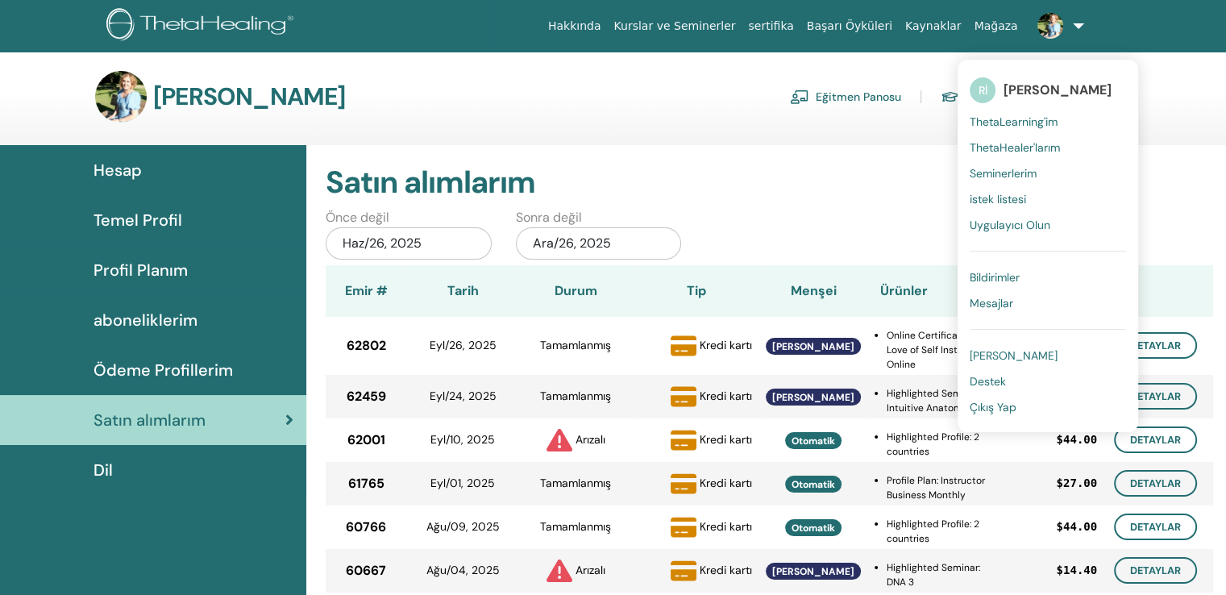
click at [1006, 348] on span "[PERSON_NAME]" at bounding box center [1014, 355] width 88 height 15
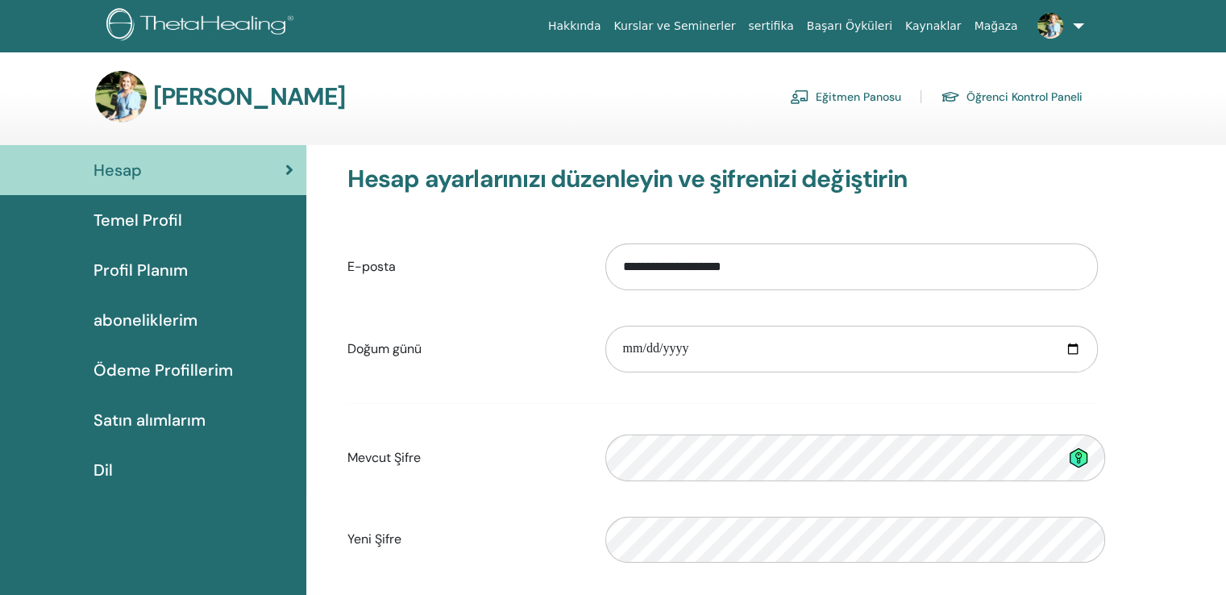
click at [866, 94] on link "Eğitmen Panosu" at bounding box center [845, 97] width 111 height 26
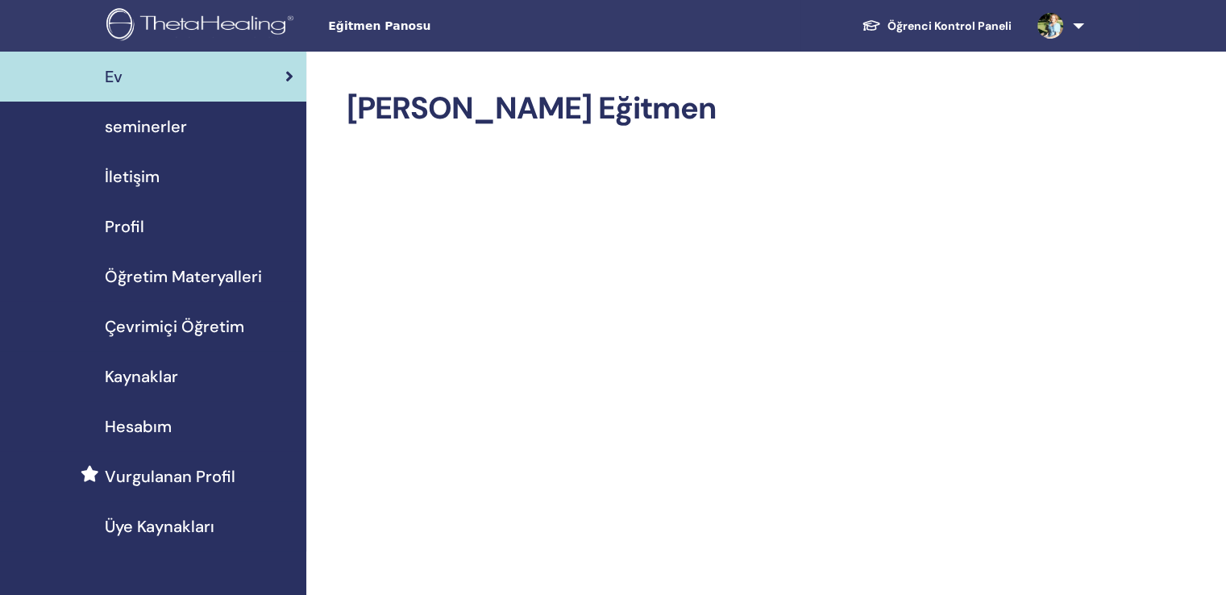
click at [179, 314] on span "Çevrimiçi Öğretim" at bounding box center [174, 326] width 139 height 24
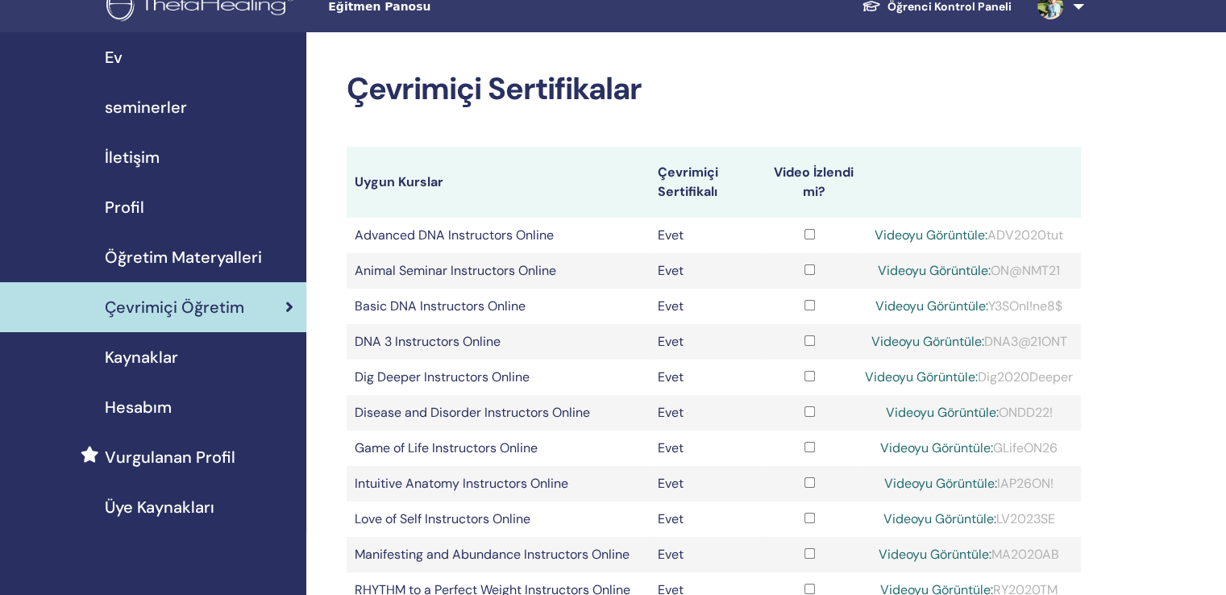
scroll to position [161, 0]
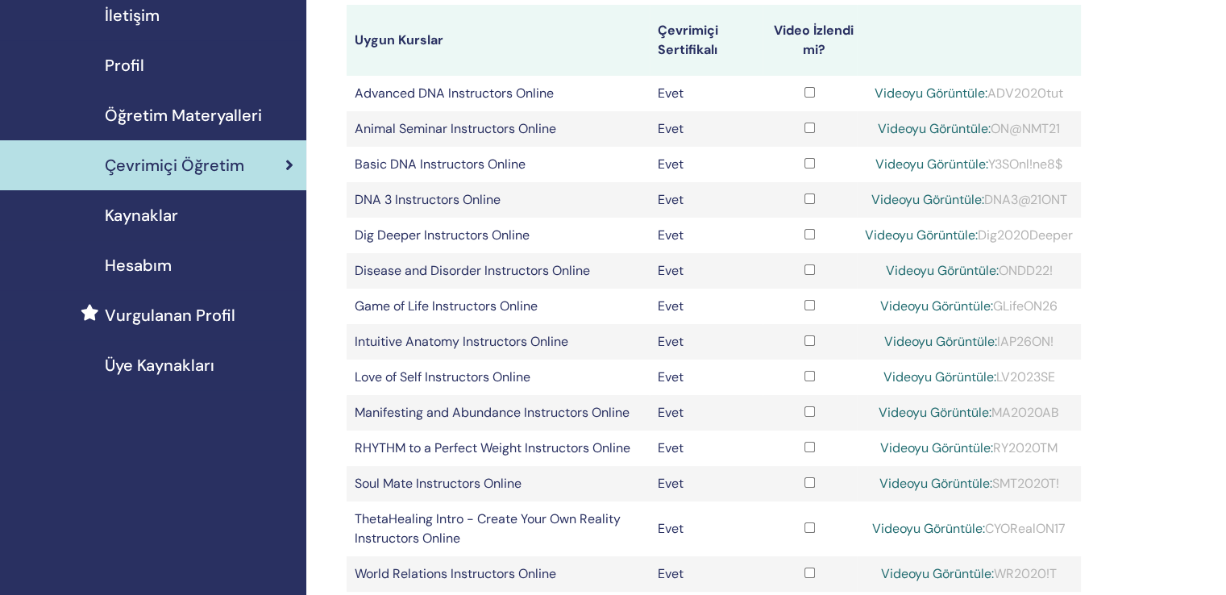
click at [908, 368] on link "Videoyu Görüntüle:" at bounding box center [939, 376] width 113 height 17
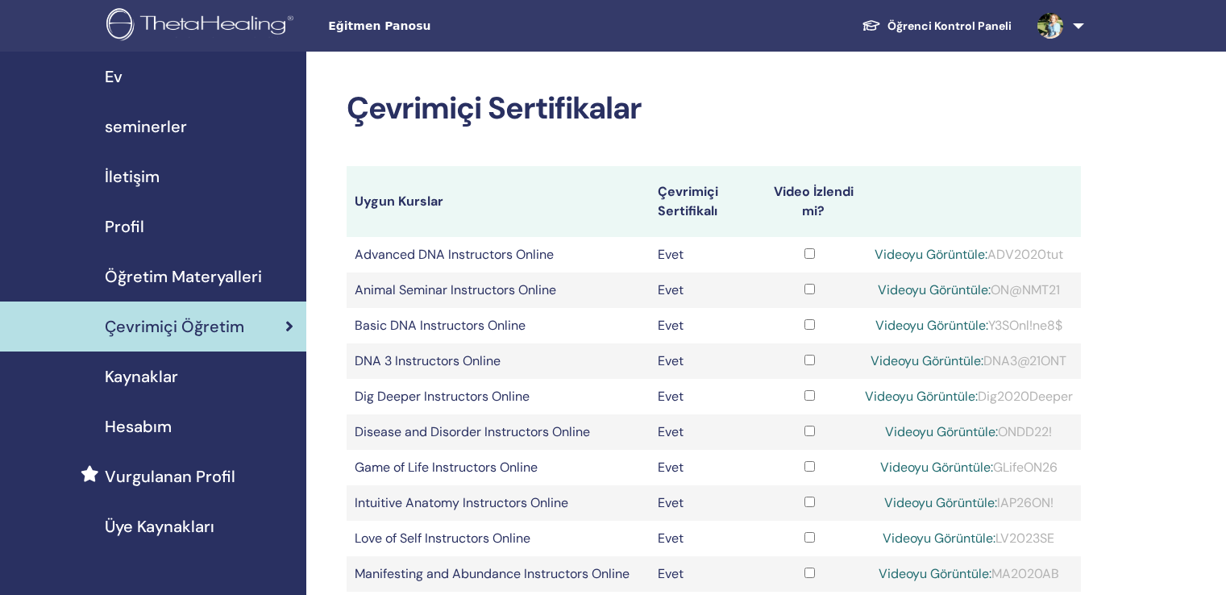
scroll to position [160, 0]
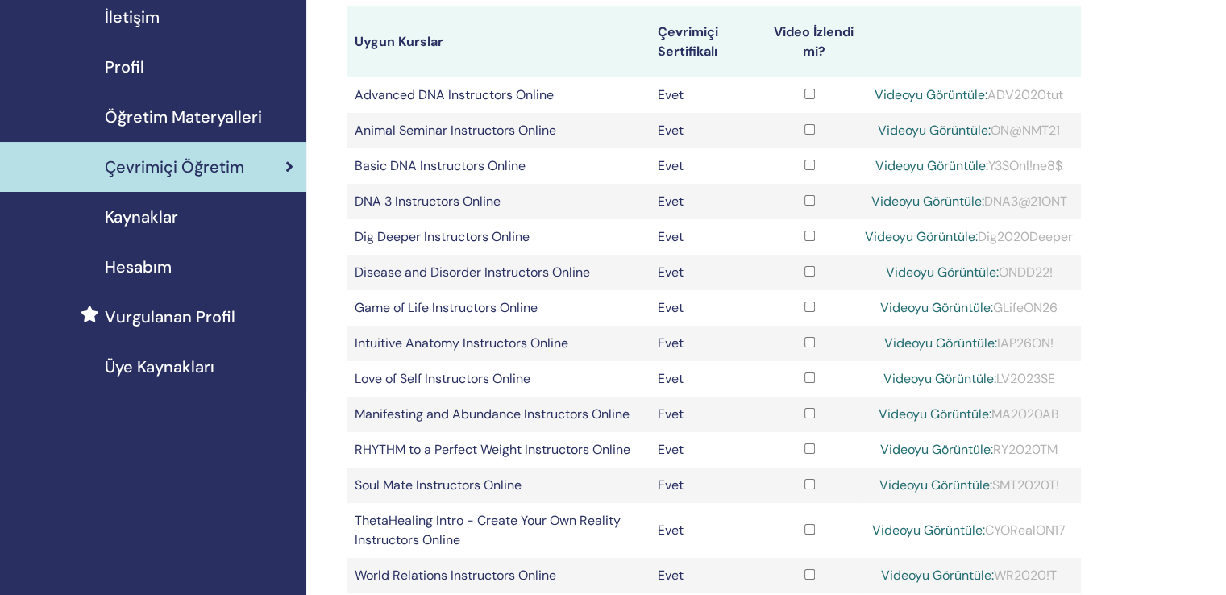
drag, startPoint x: 1055, startPoint y: 364, endPoint x: 996, endPoint y: 365, distance: 58.8
click at [996, 369] on div "Videoyu Görüntüle: LV2023SE" at bounding box center [969, 378] width 208 height 19
copy div "LV2023SE"
click at [951, 370] on link "Videoyu Görüntüle:" at bounding box center [939, 378] width 113 height 17
